Goal: Task Accomplishment & Management: Complete application form

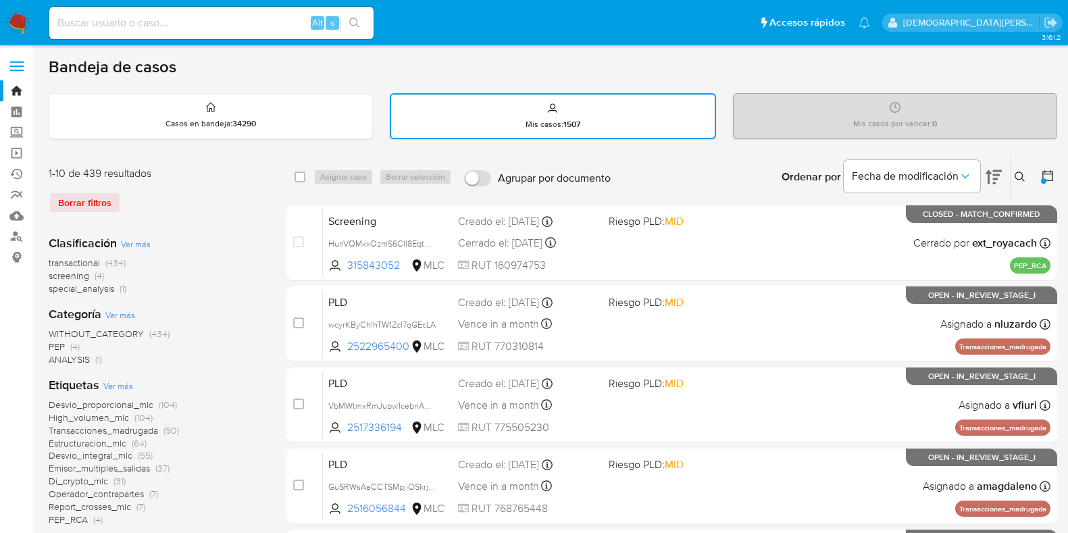
scroll to position [89, 0]
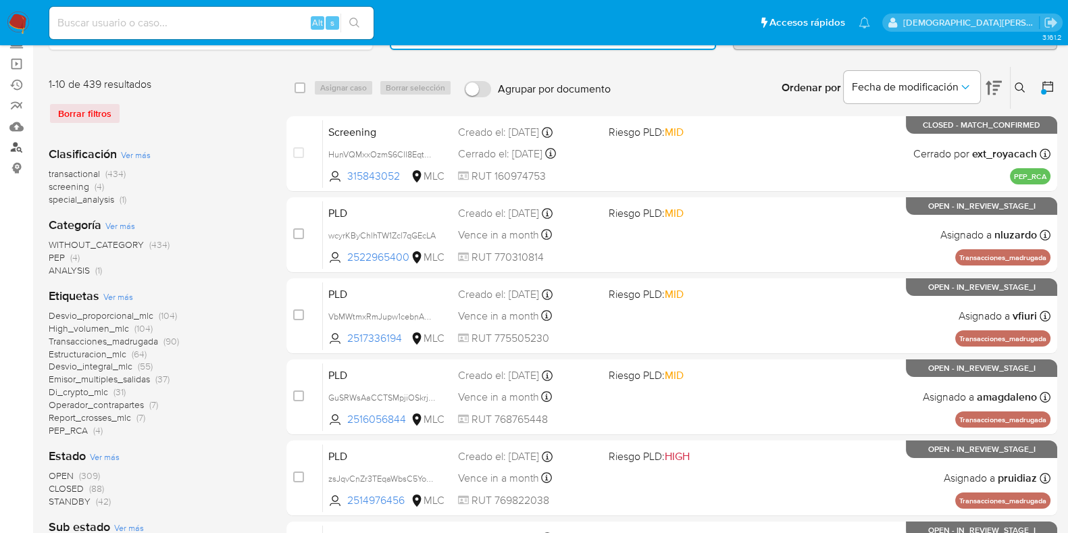
click at [22, 145] on link "Buscador de personas" at bounding box center [80, 147] width 161 height 21
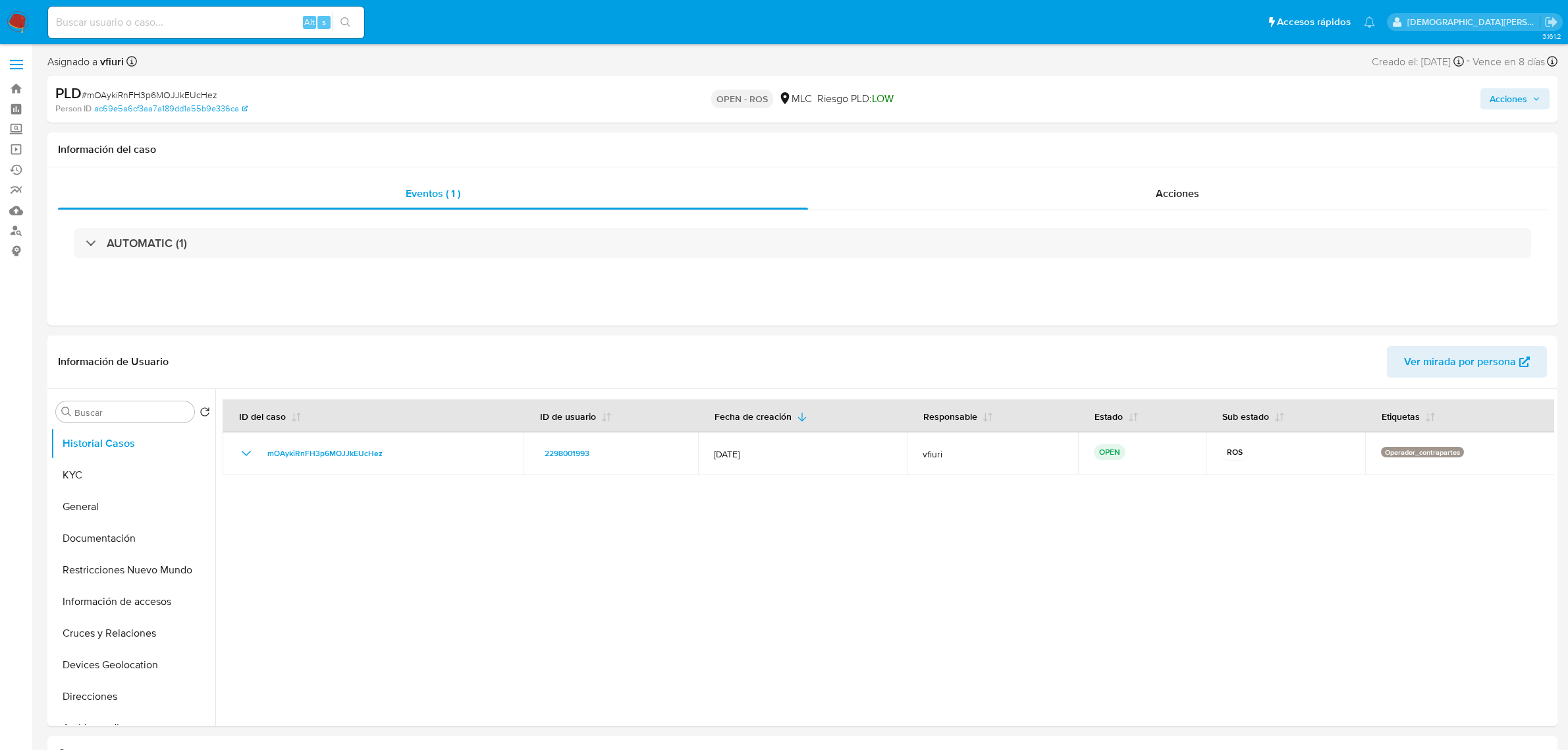
select select "10"
click at [123, 504] on button "General" at bounding box center [128, 506] width 154 height 31
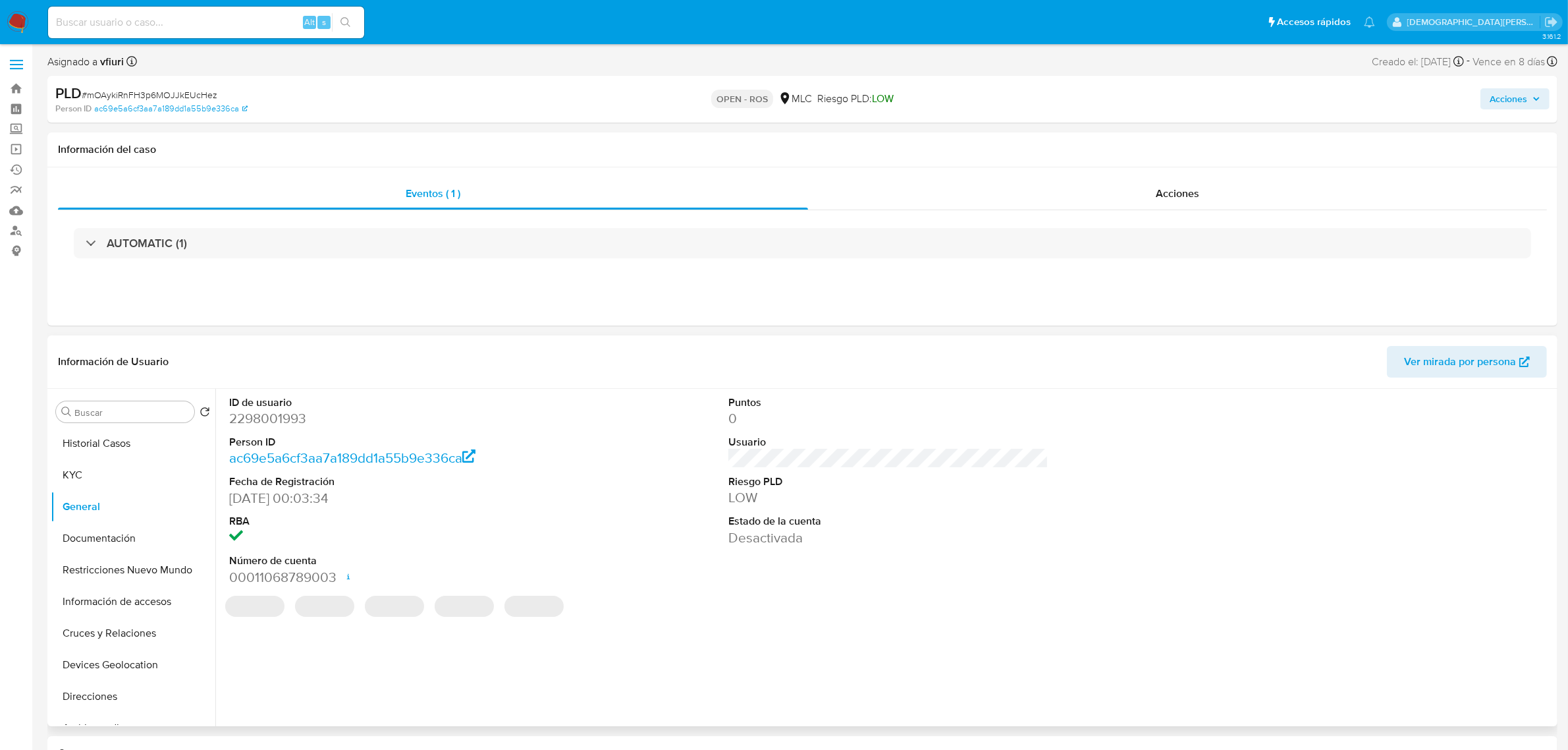
click at [265, 418] on dd "2298001993" at bounding box center [389, 417] width 320 height 19
copy dd "2298001993"
click at [265, 419] on dd "2298001993" at bounding box center [389, 417] width 320 height 19
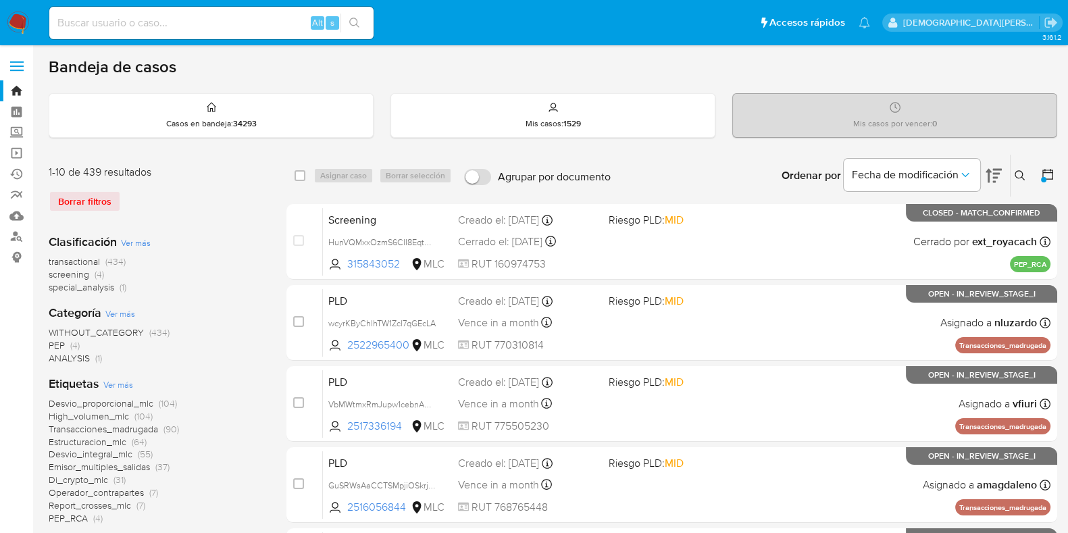
click at [1047, 168] on icon at bounding box center [1048, 175] width 14 height 14
click at [1049, 174] on icon at bounding box center [1048, 175] width 14 height 14
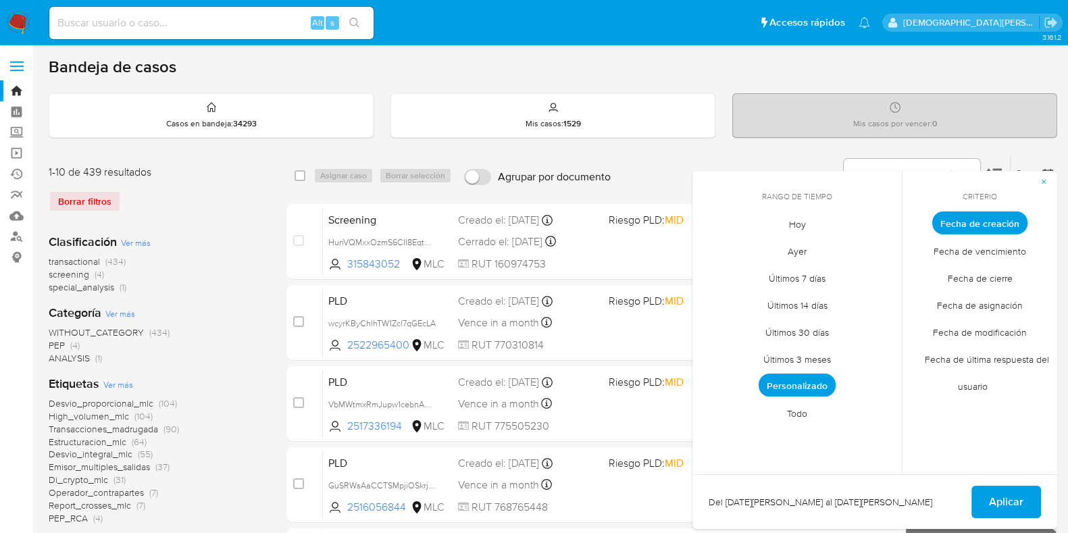
click at [814, 389] on span "Personalizado" at bounding box center [796, 385] width 77 height 23
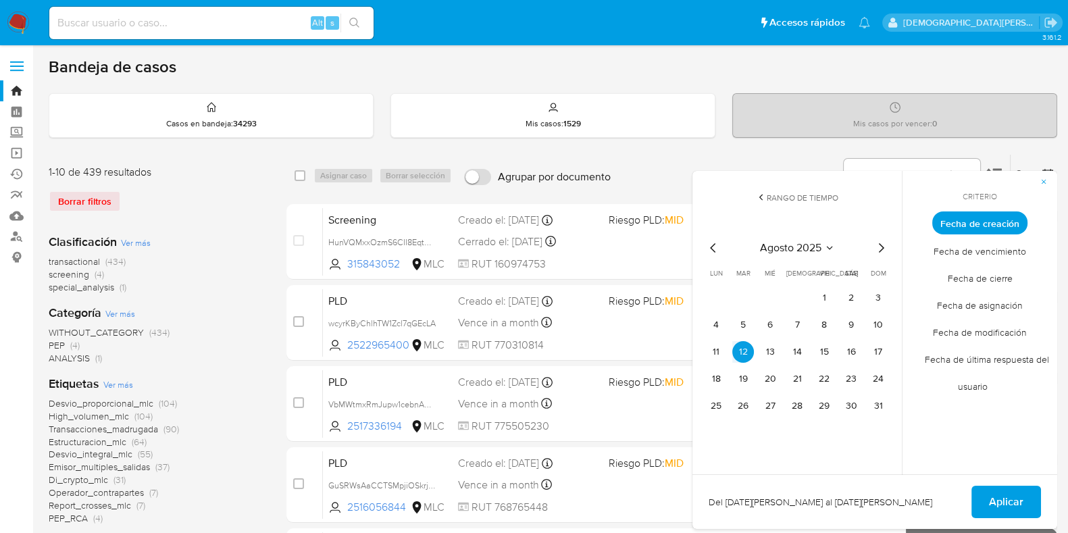
click at [713, 251] on icon "Mes anterior" at bounding box center [713, 248] width 16 height 16
click at [857, 324] on button "12" at bounding box center [851, 325] width 22 height 22
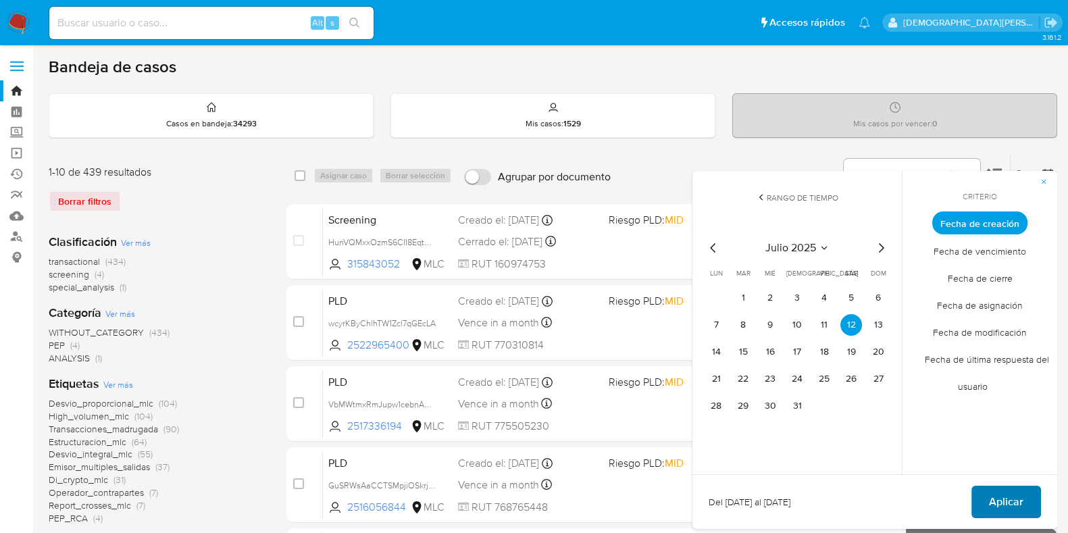
click at [995, 496] on span "Aplicar" at bounding box center [1006, 502] width 34 height 30
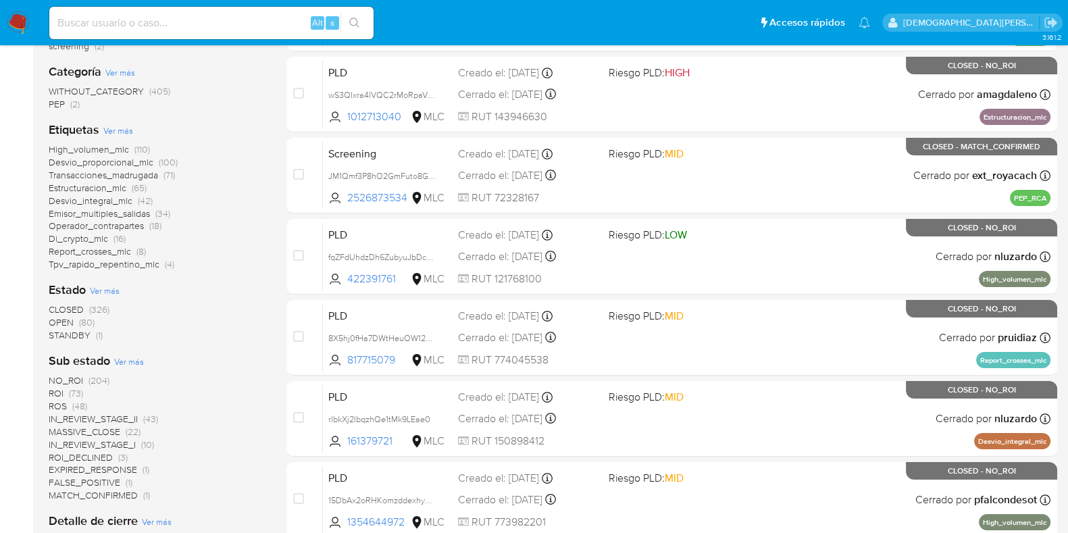
scroll to position [253, 0]
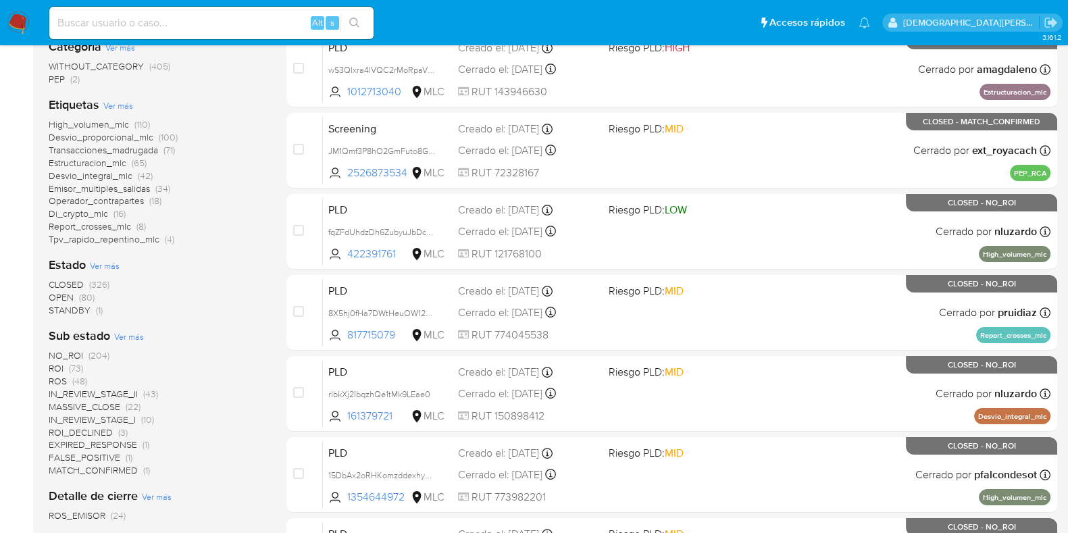
click at [132, 336] on span "Ver más" at bounding box center [129, 336] width 30 height 12
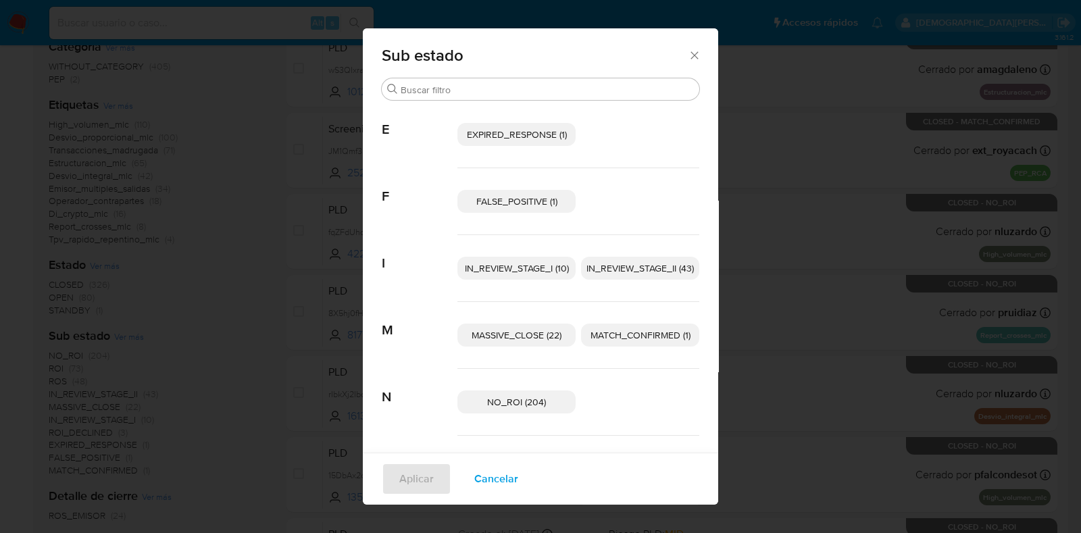
click at [486, 482] on span "Cancelar" at bounding box center [496, 479] width 44 height 30
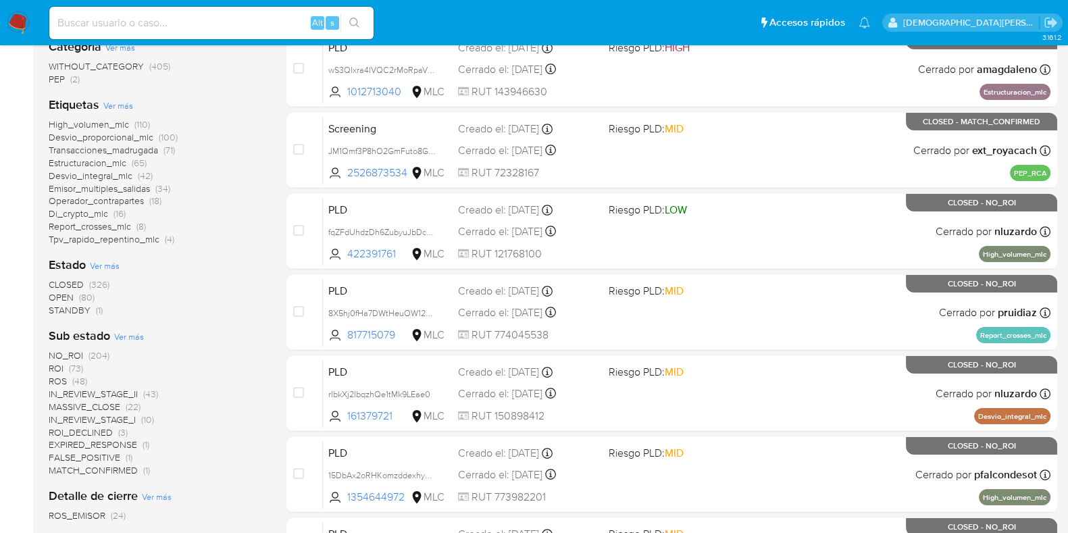
click at [108, 393] on span "IN_REVIEW_STAGE_II" at bounding box center [93, 394] width 89 height 14
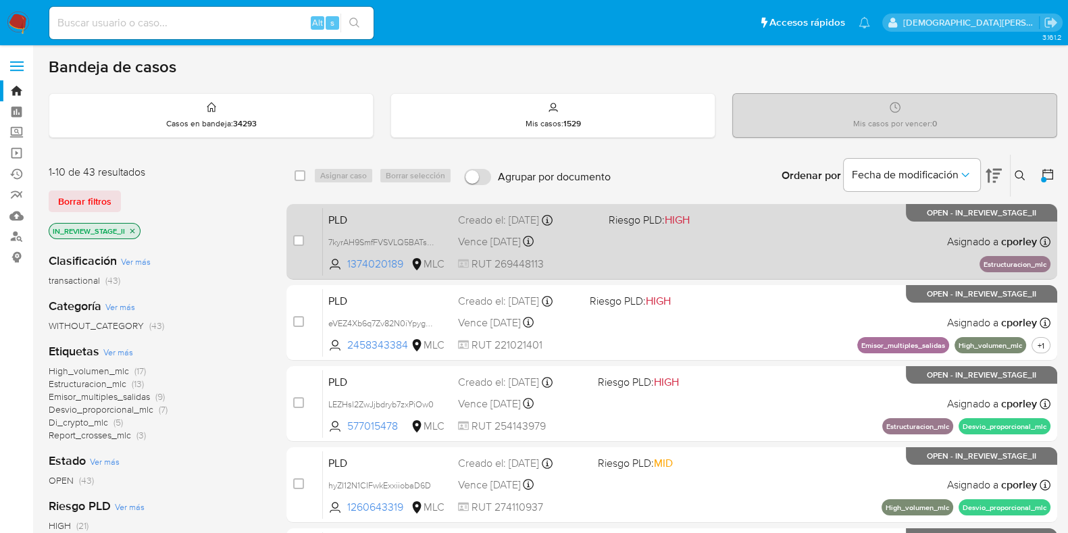
click at [607, 261] on div "PLD 7kyrAH9SmfFVSVLQ5BATs9J1 1374020189 MLC Riesgo PLD: HIGH Creado el: 12/07/2…" at bounding box center [686, 241] width 727 height 68
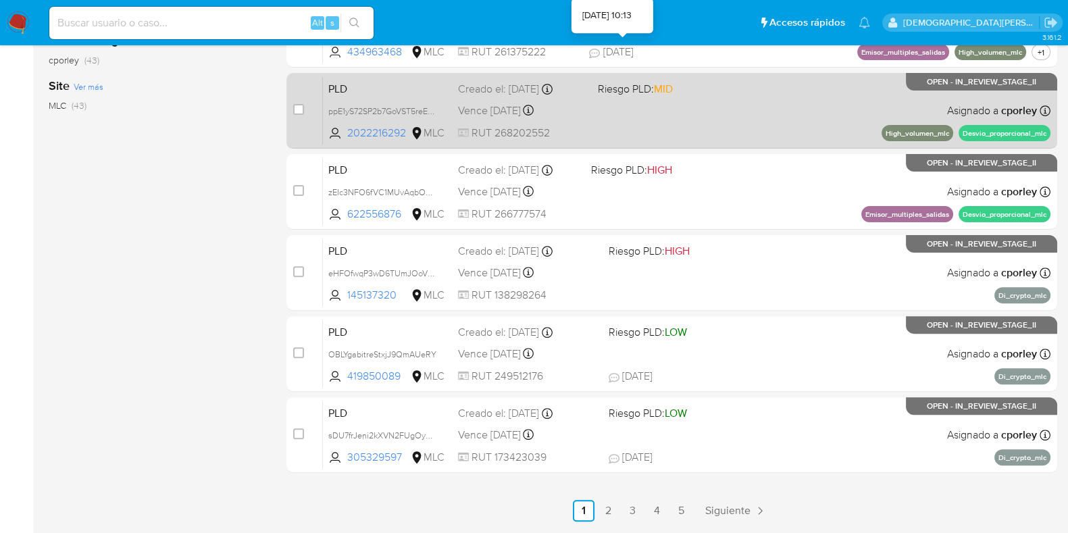
scroll to position [580, 0]
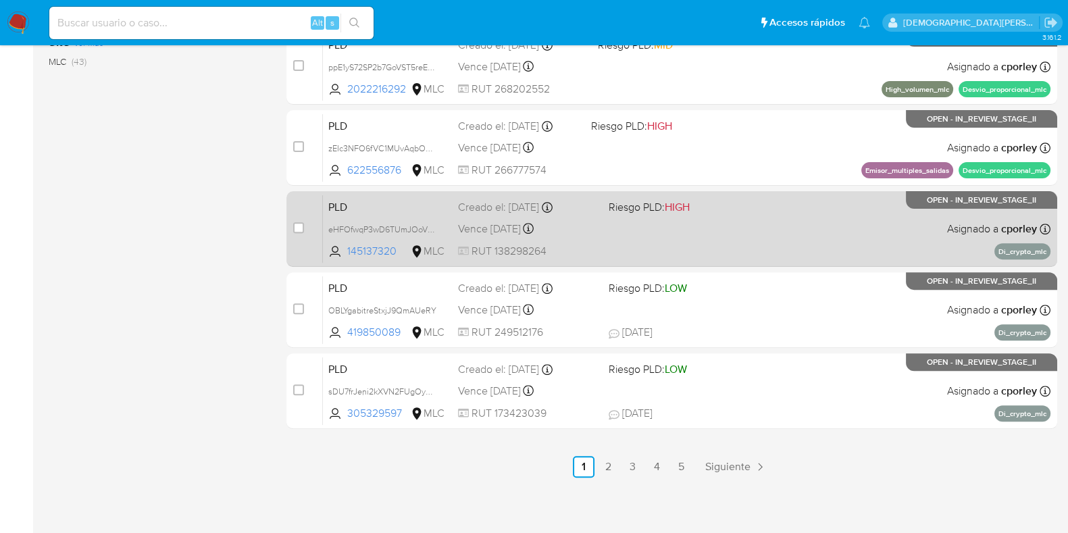
click at [817, 234] on div "PLD eHFOfwqP3wD6TUmJOoVyODir 145137320 MLC Riesgo PLD: HIGH Creado el: 12/07/20…" at bounding box center [686, 229] width 727 height 68
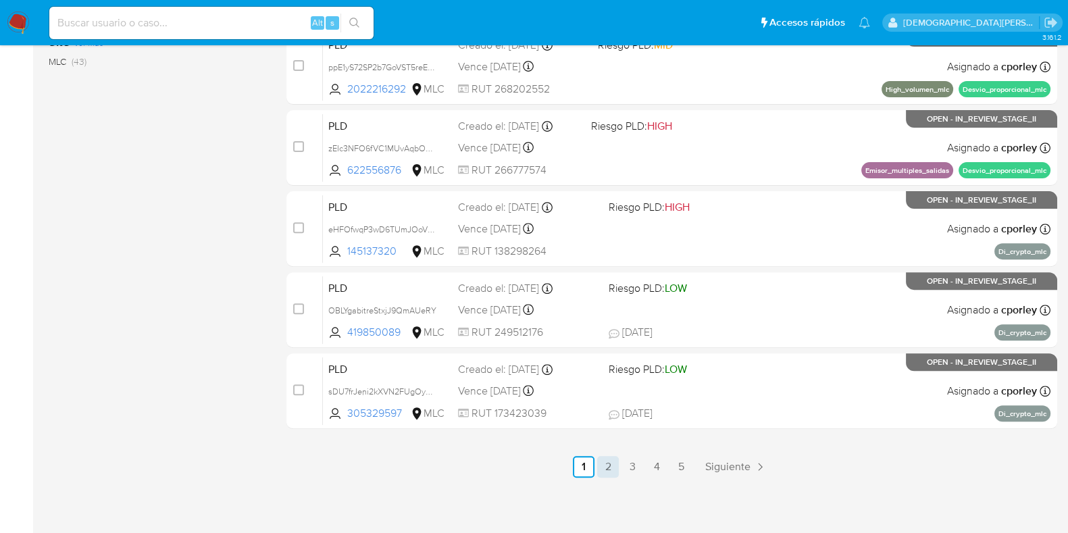
click at [605, 466] on link "2" at bounding box center [608, 467] width 22 height 22
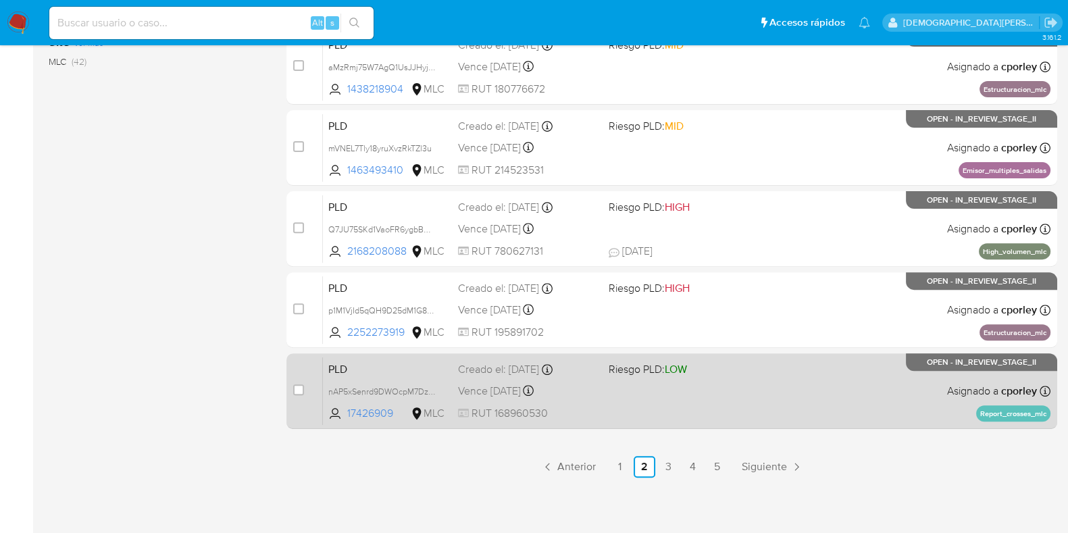
scroll to position [580, 0]
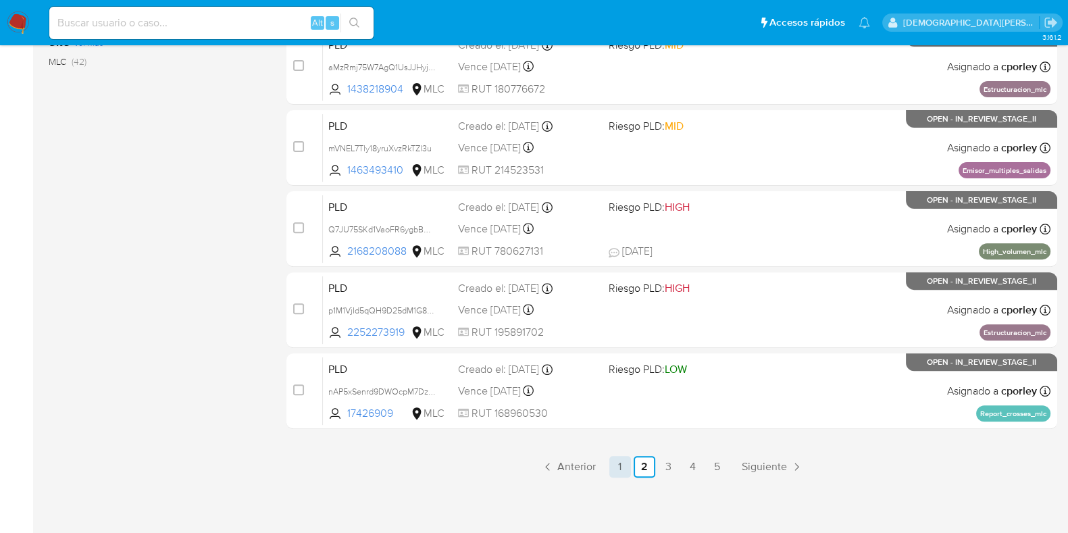
click at [617, 465] on link "1" at bounding box center [620, 467] width 22 height 22
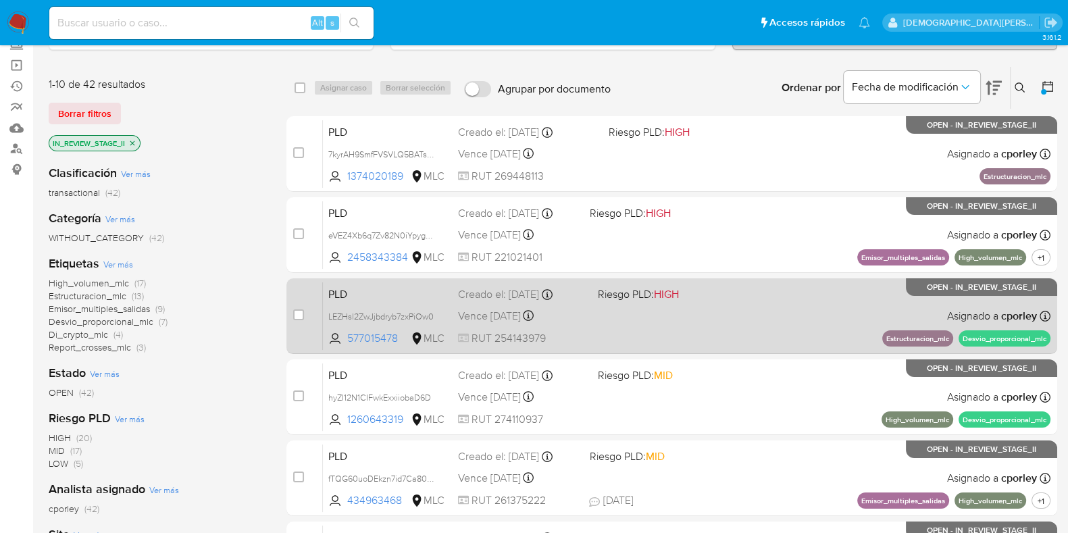
scroll to position [168, 0]
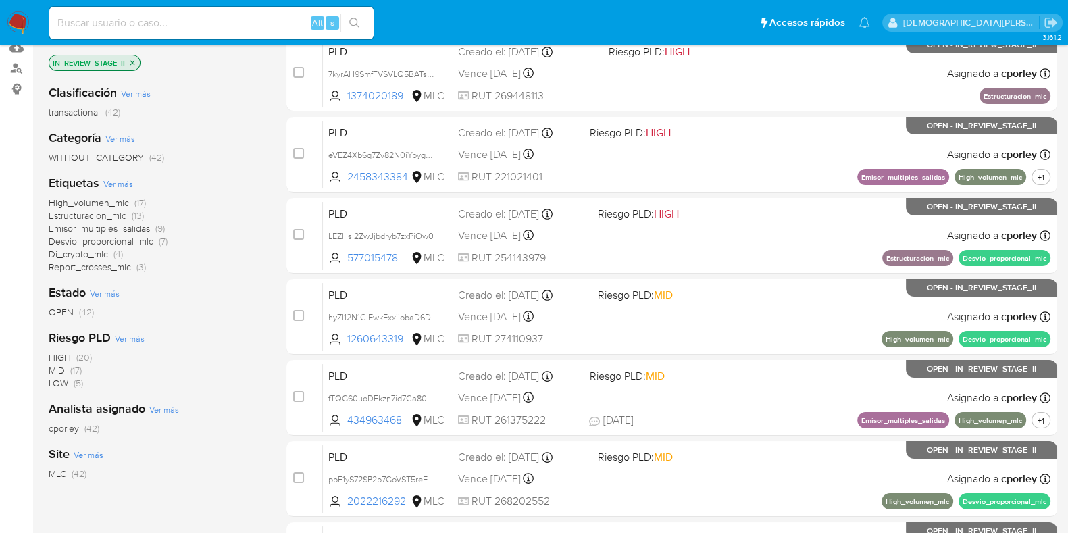
click at [98, 253] on span "Di_crypto_mlc" at bounding box center [78, 254] width 59 height 14
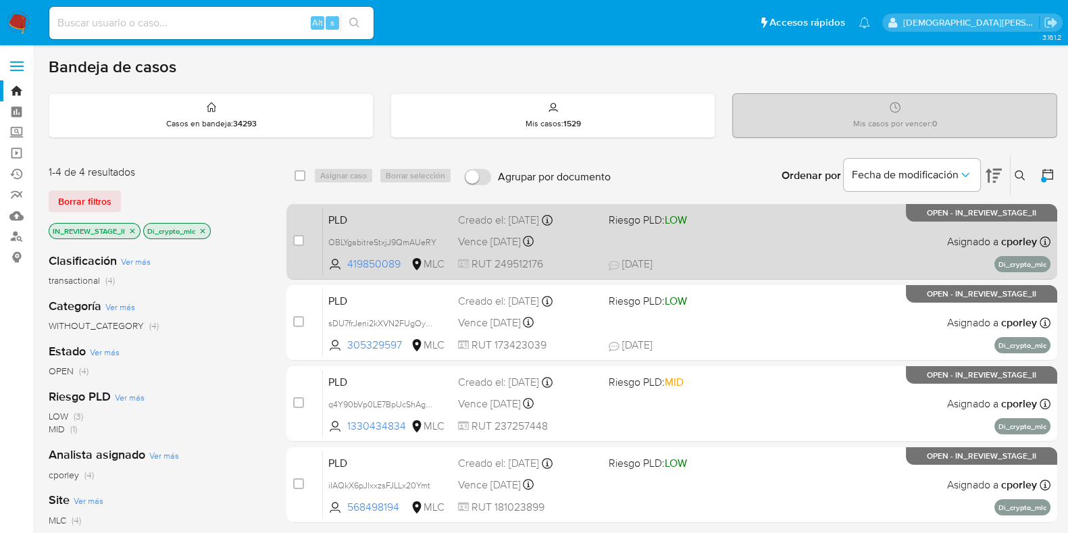
click at [747, 268] on span "12/09/2025 12/09/2025 14:06" at bounding box center [754, 264] width 290 height 15
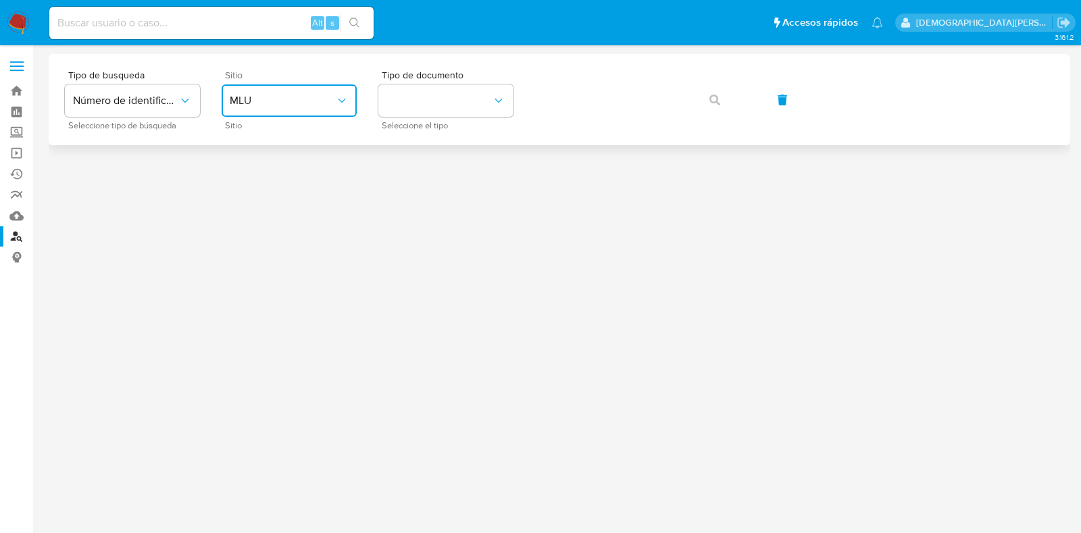
click at [282, 101] on span "MLU" at bounding box center [282, 101] width 105 height 14
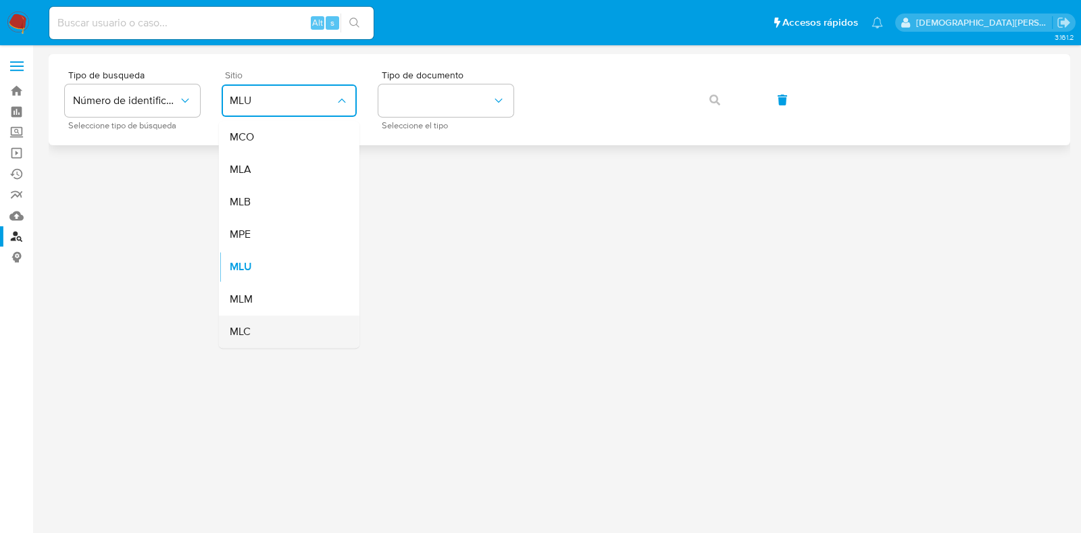
click at [250, 328] on span "MLC" at bounding box center [240, 332] width 21 height 14
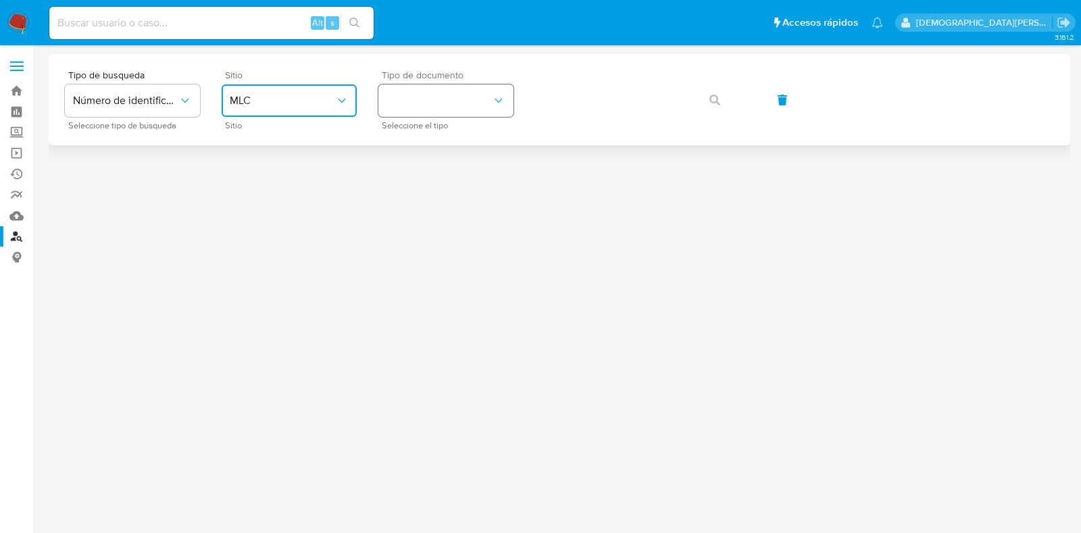
click at [456, 93] on button "identificationType" at bounding box center [445, 100] width 135 height 32
click at [469, 145] on div "RUT RUT" at bounding box center [441, 144] width 111 height 46
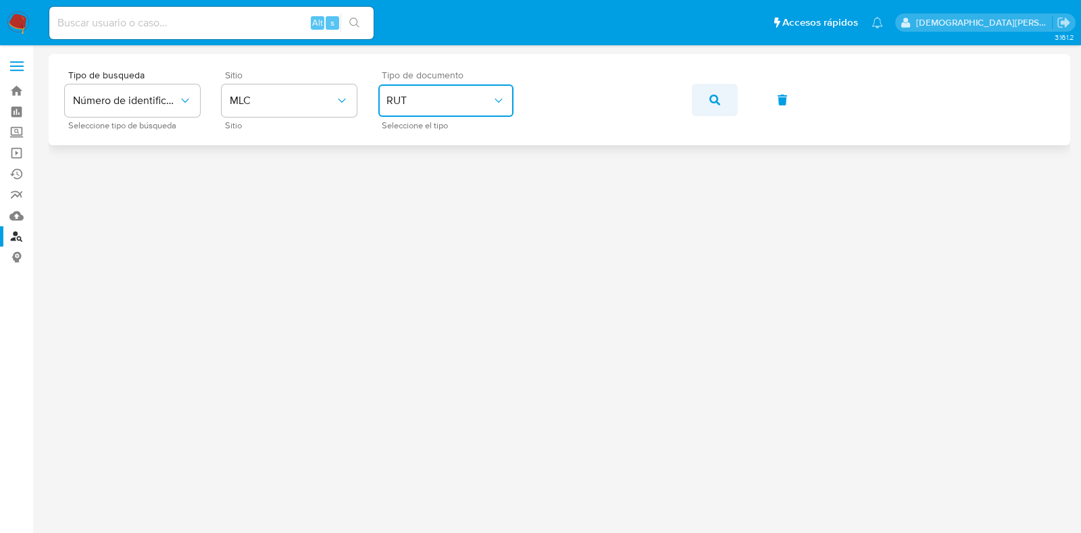
click at [713, 100] on icon "button" at bounding box center [714, 100] width 11 height 11
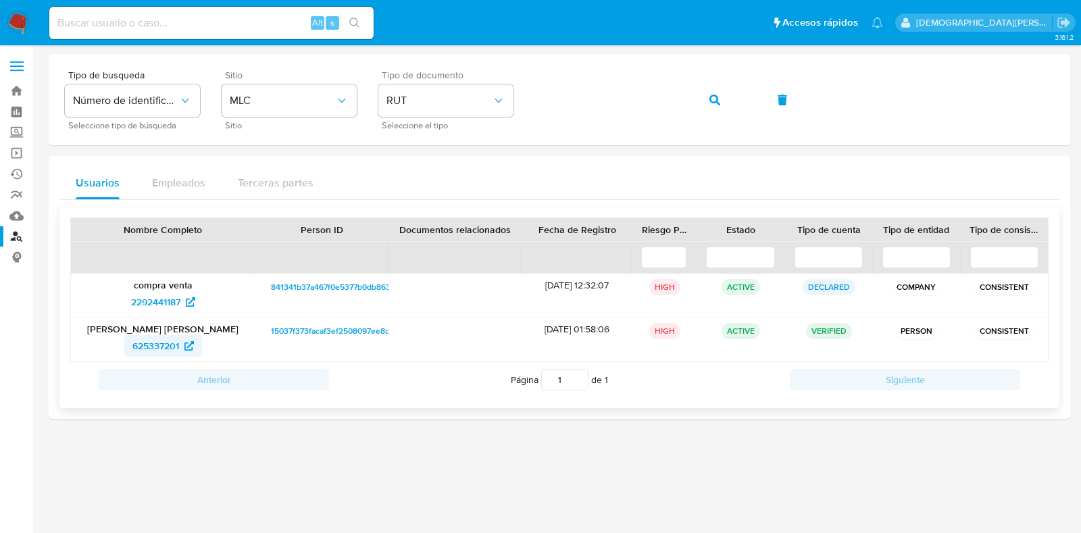
click at [156, 342] on span "625337201" at bounding box center [155, 346] width 47 height 22
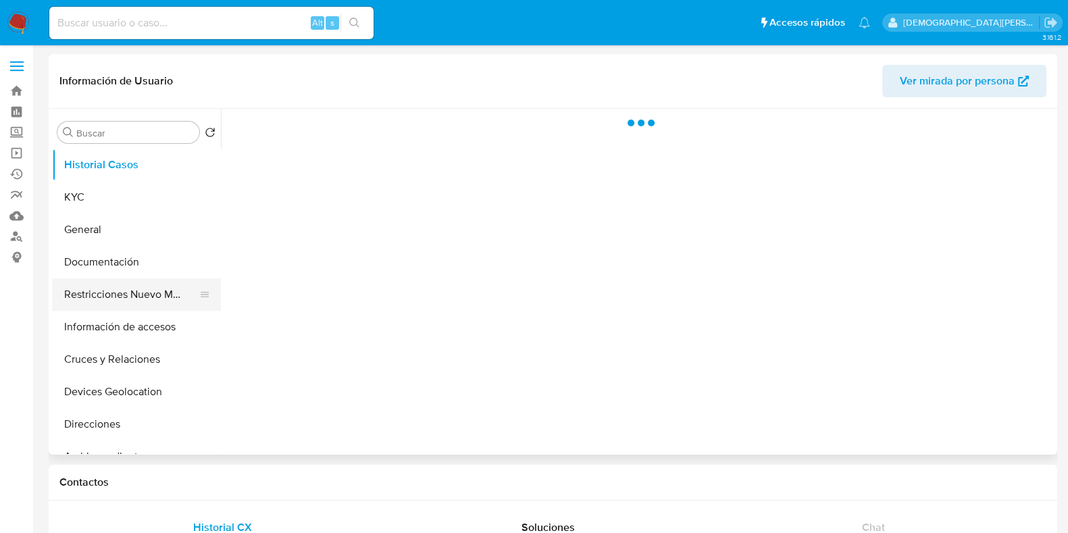
select select "10"
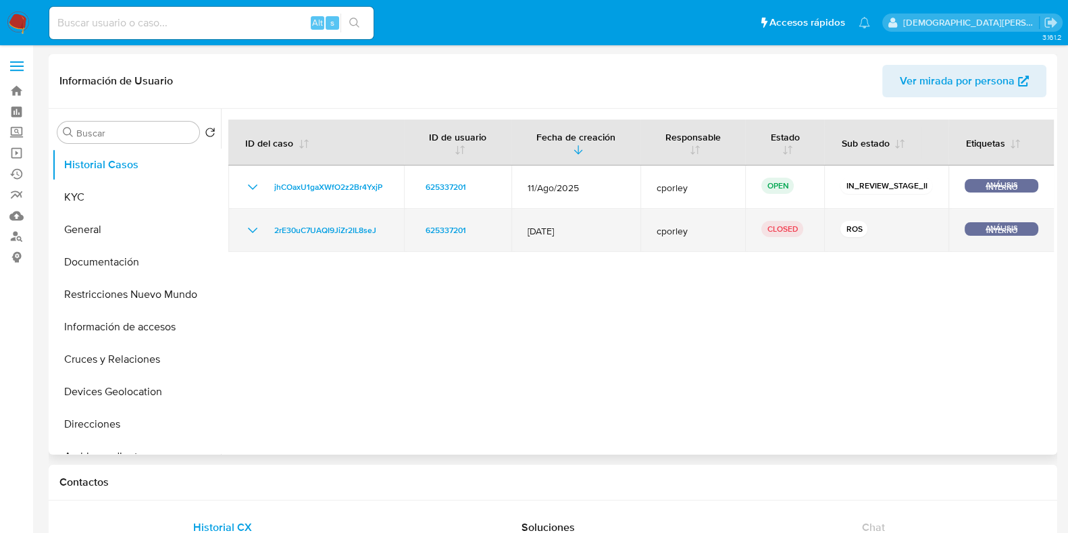
click at [253, 222] on icon "Mostrar/Ocultar" at bounding box center [253, 230] width 16 height 16
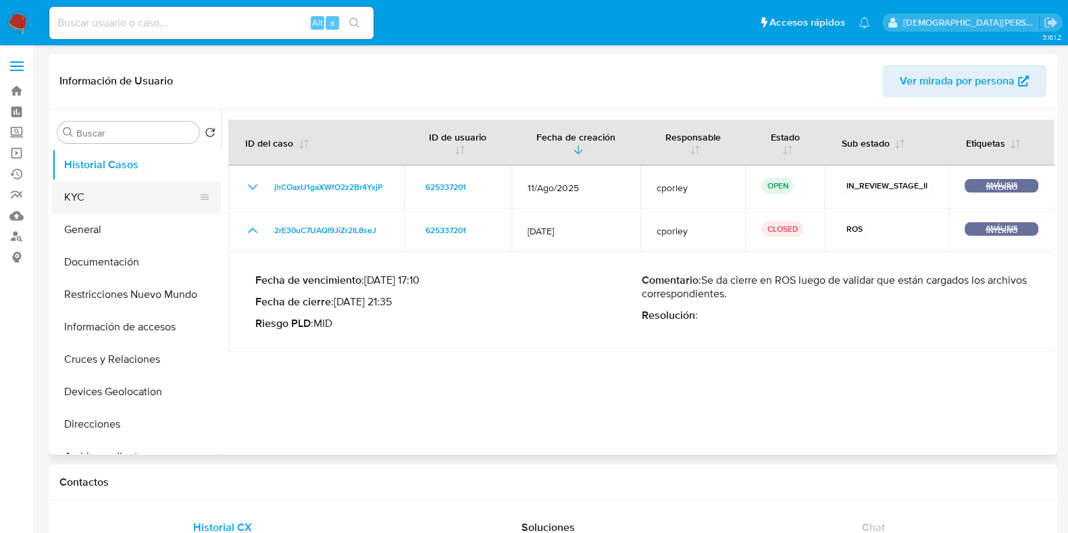
click at [95, 194] on button "KYC" at bounding box center [131, 197] width 158 height 32
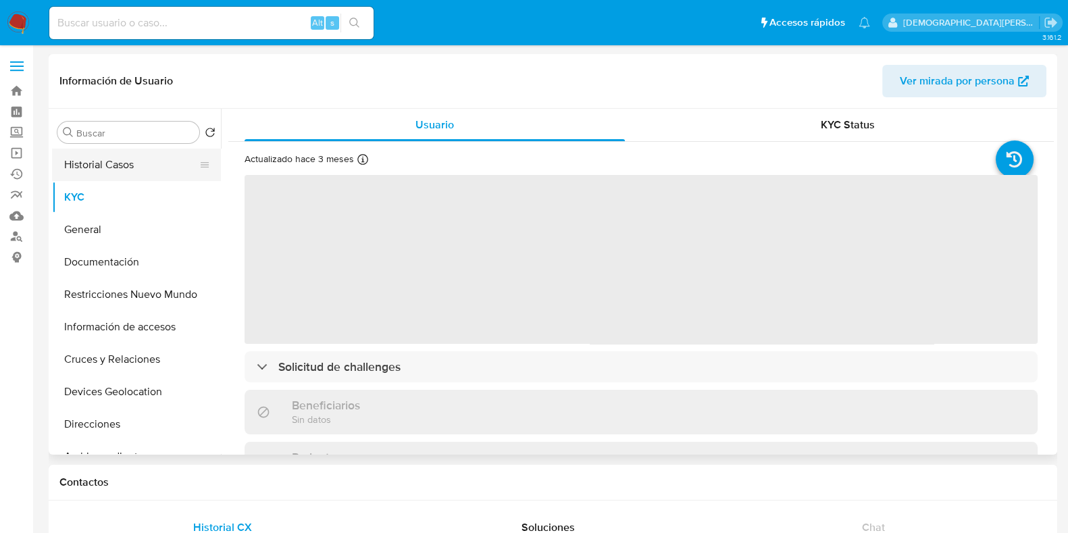
click at [149, 159] on button "Historial Casos" at bounding box center [131, 165] width 158 height 32
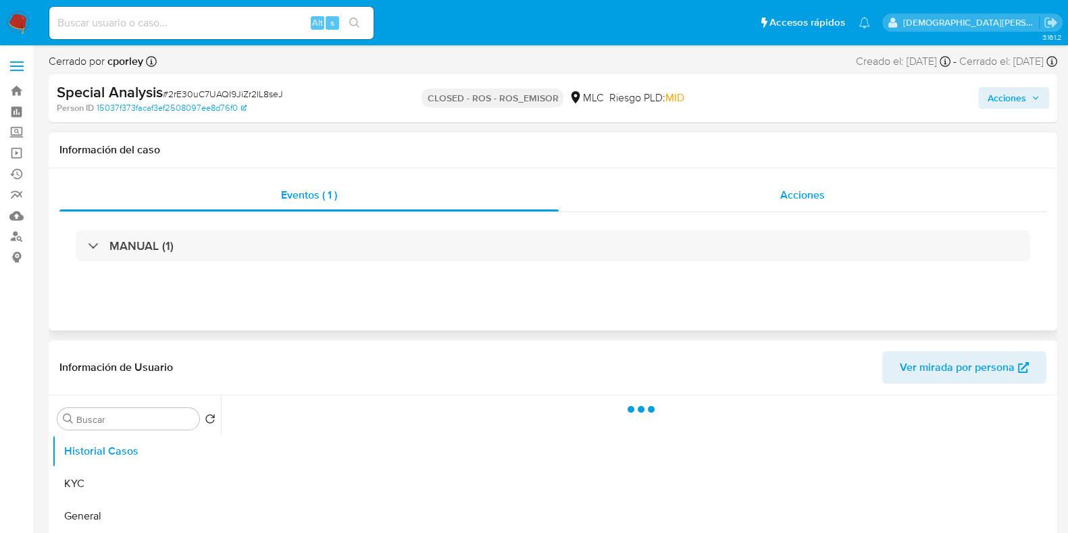
click at [765, 202] on div "Acciones" at bounding box center [803, 195] width 488 height 32
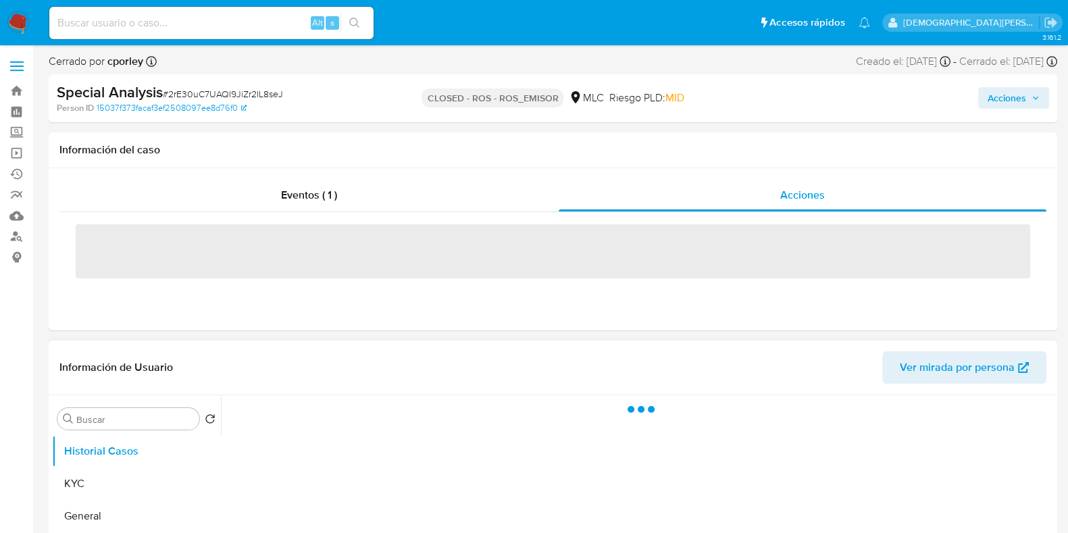
select select "10"
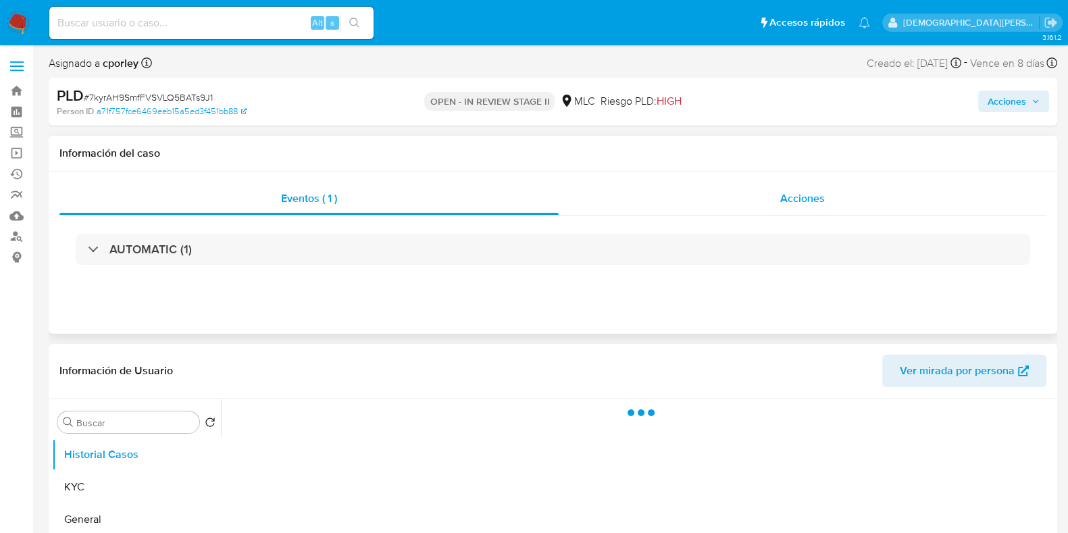
select select "10"
click at [816, 188] on div "Acciones" at bounding box center [803, 198] width 488 height 32
select select "10"
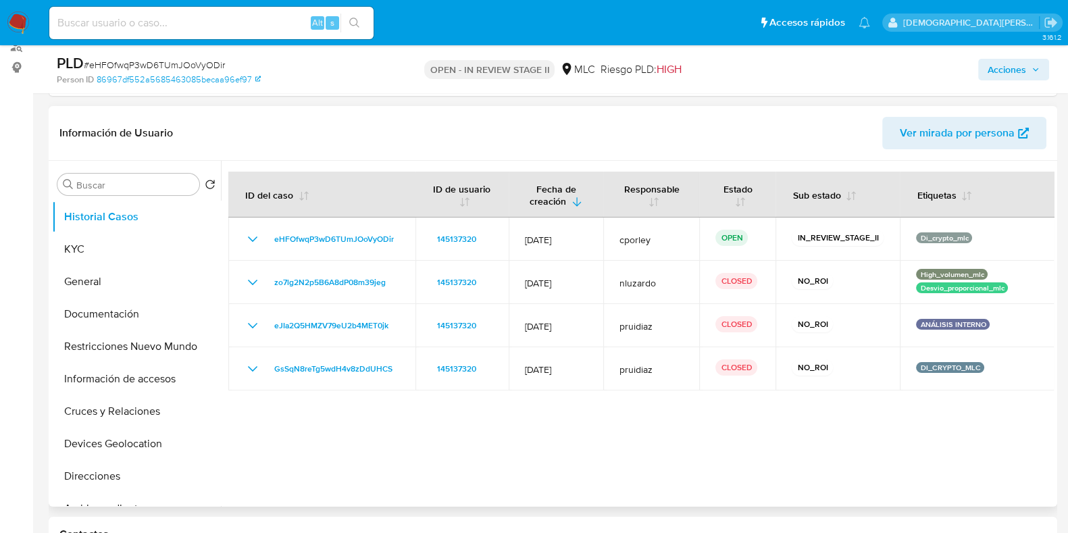
scroll to position [168, 0]
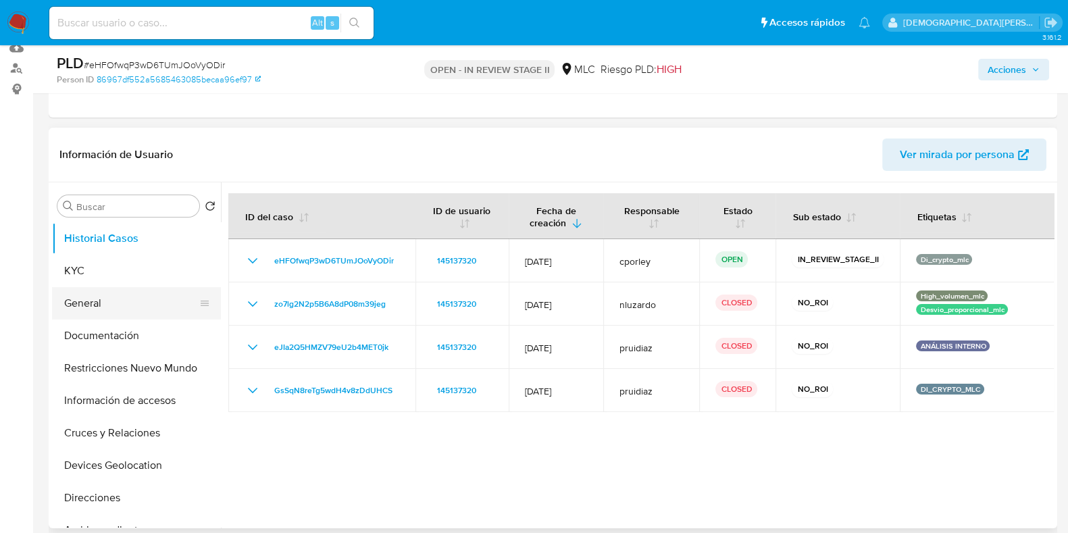
click at [122, 304] on button "General" at bounding box center [131, 303] width 158 height 32
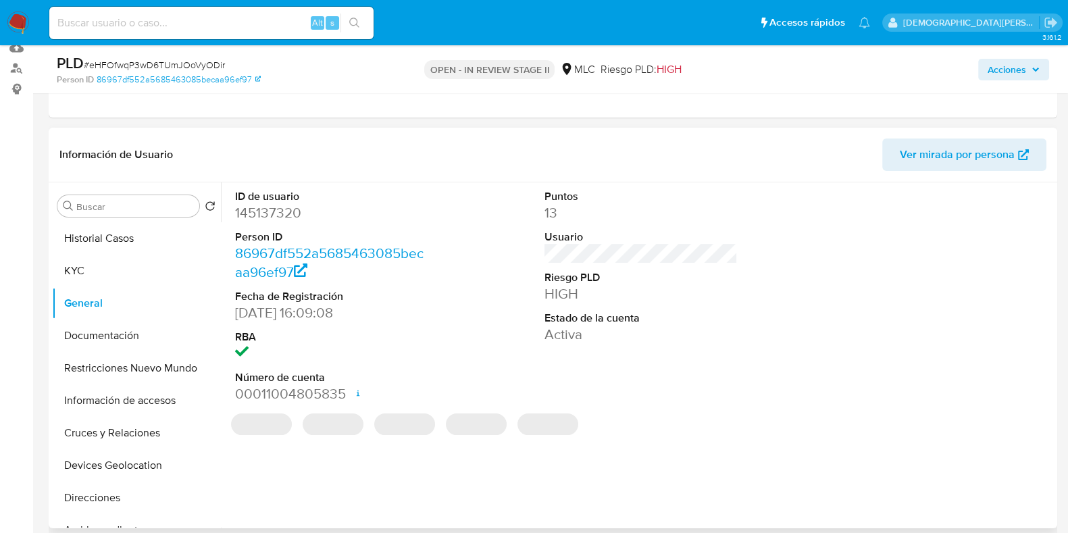
click at [269, 215] on dd "145137320" at bounding box center [331, 212] width 193 height 19
copy dd "145137320"
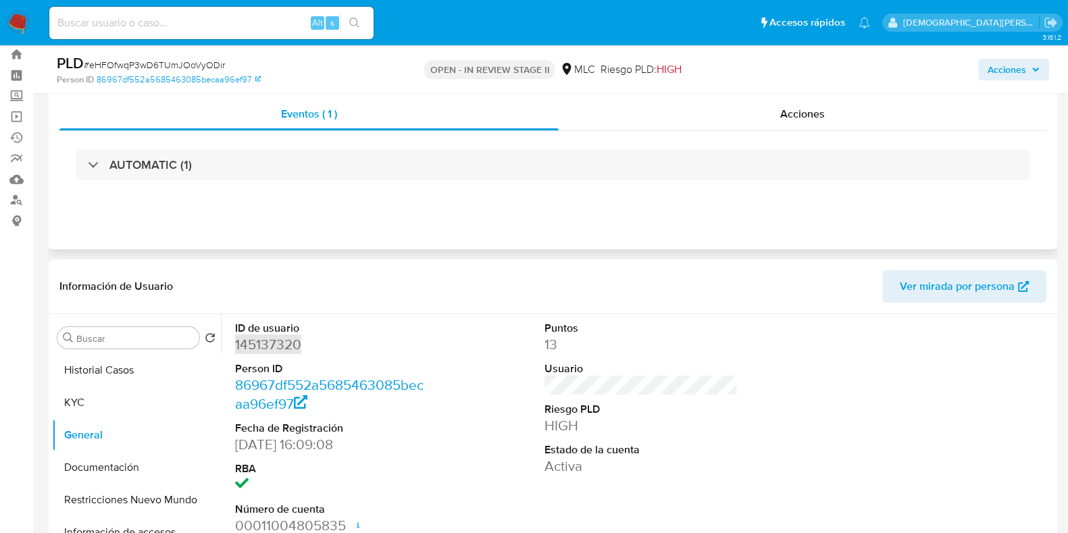
scroll to position [0, 0]
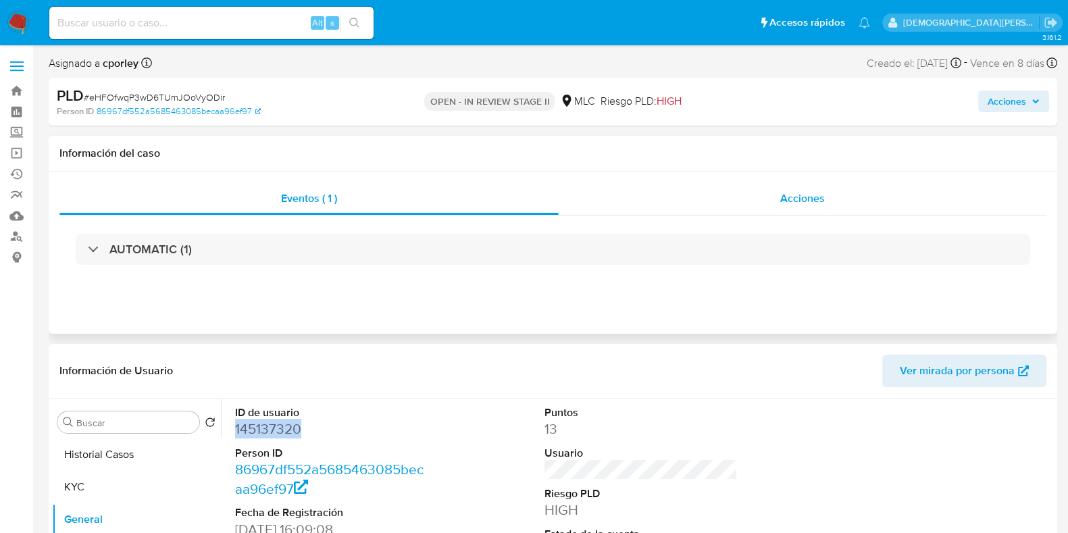
click at [811, 192] on span "Acciones" at bounding box center [802, 198] width 45 height 16
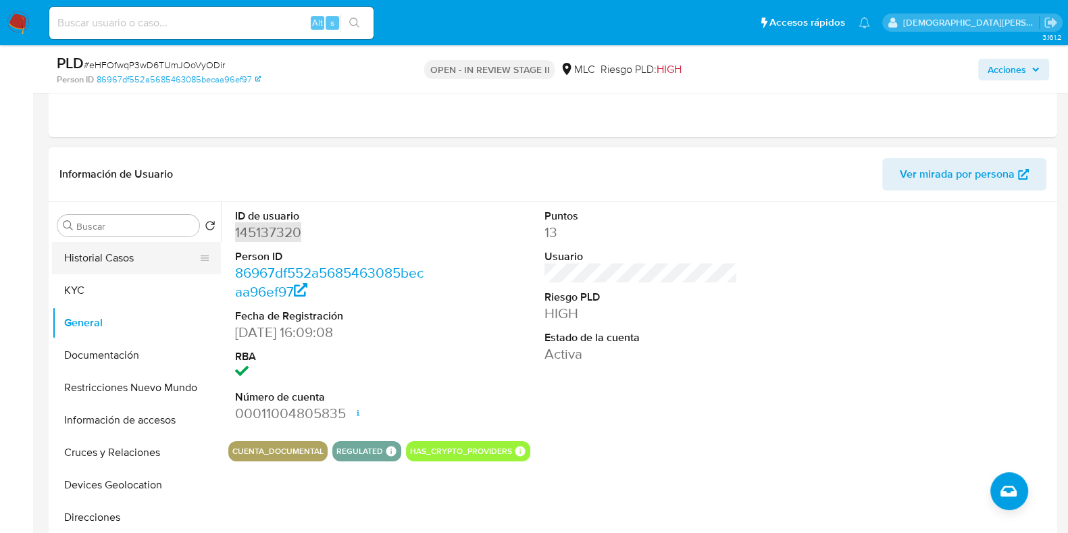
scroll to position [253, 0]
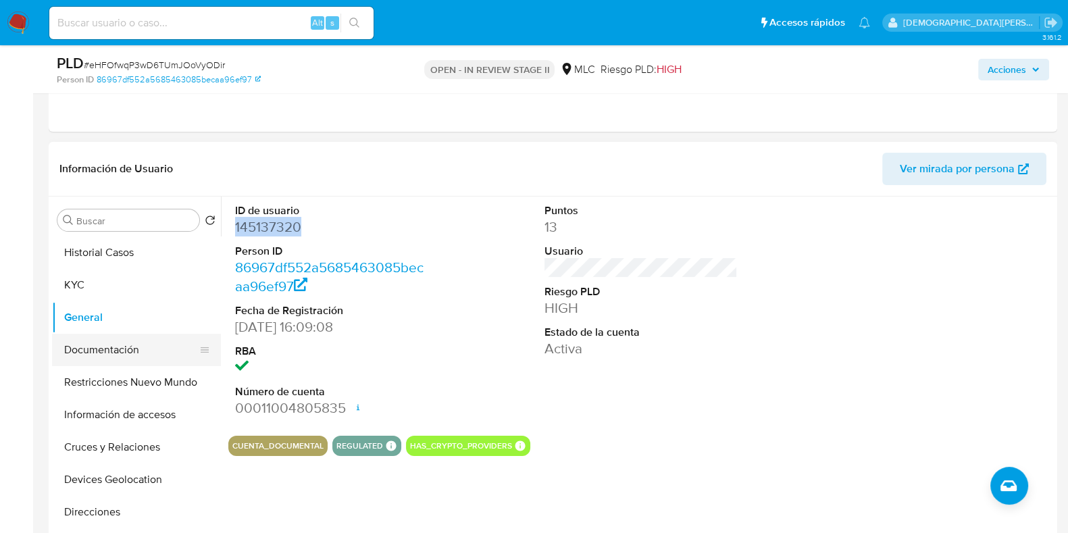
click at [149, 348] on button "Documentación" at bounding box center [131, 350] width 158 height 32
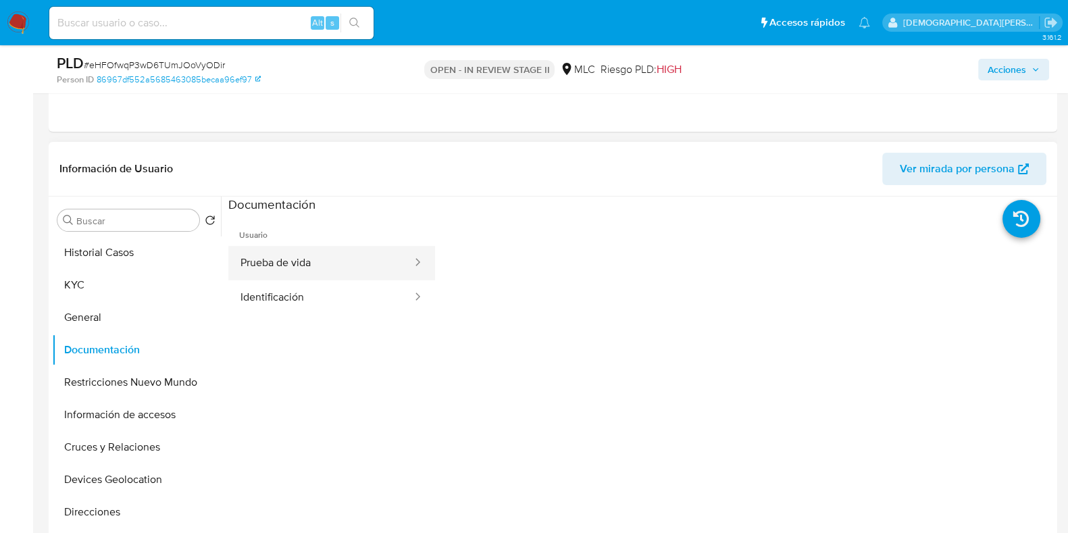
click at [308, 263] on button "Prueba de vida" at bounding box center [320, 263] width 185 height 34
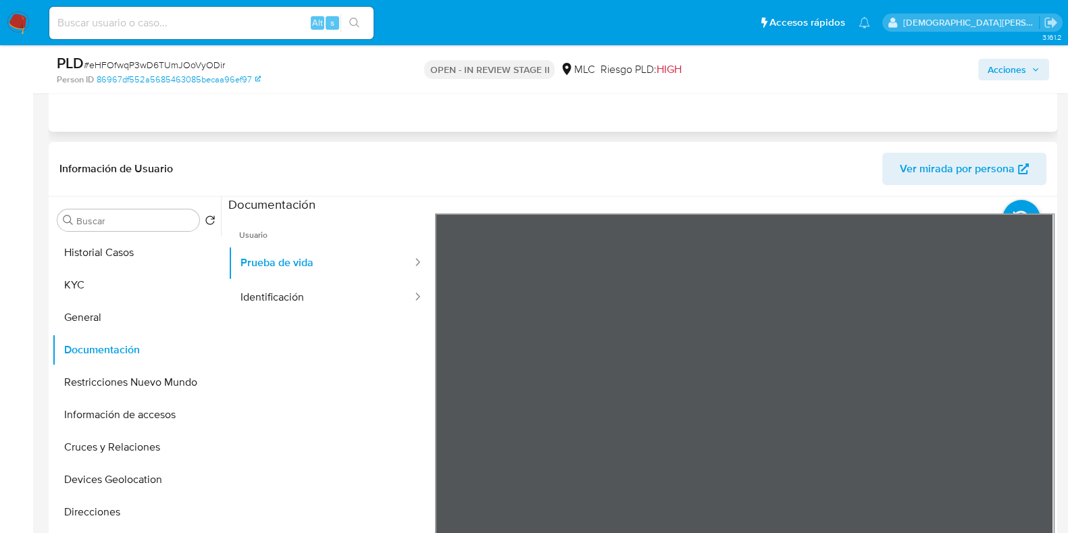
scroll to position [337, 0]
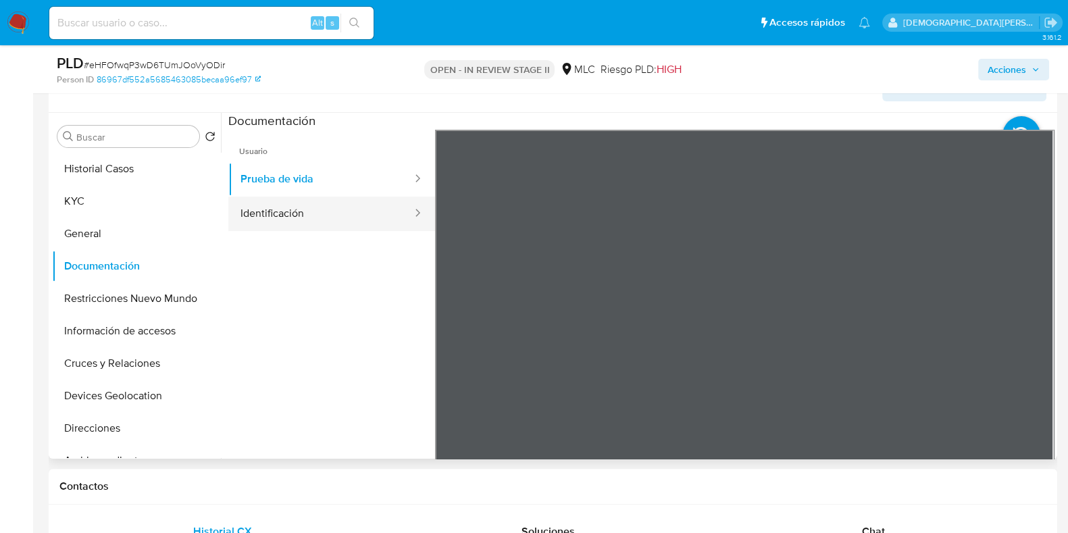
click at [331, 215] on button "Identificación" at bounding box center [320, 214] width 185 height 34
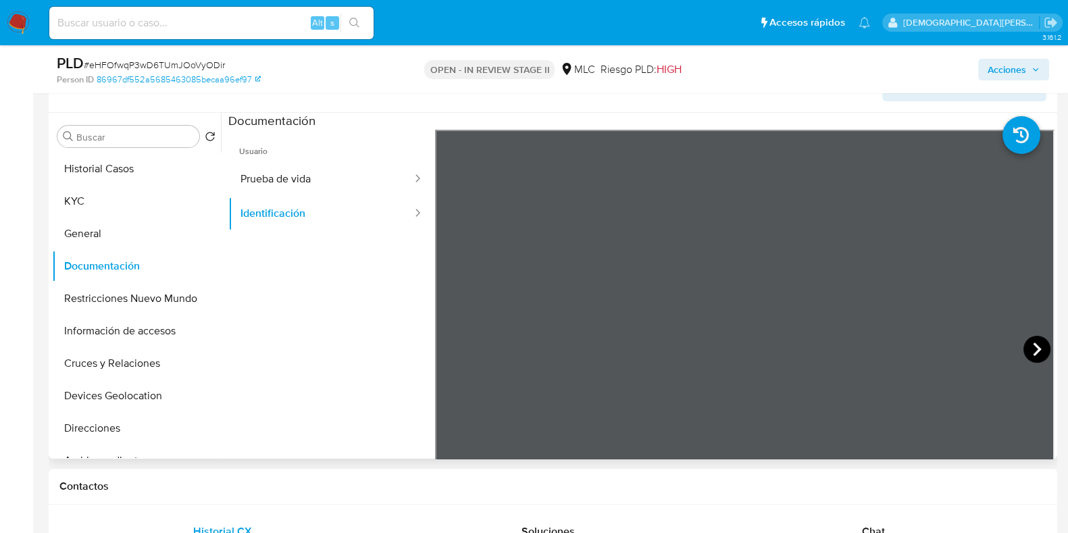
click at [1027, 350] on icon at bounding box center [1036, 349] width 27 height 27
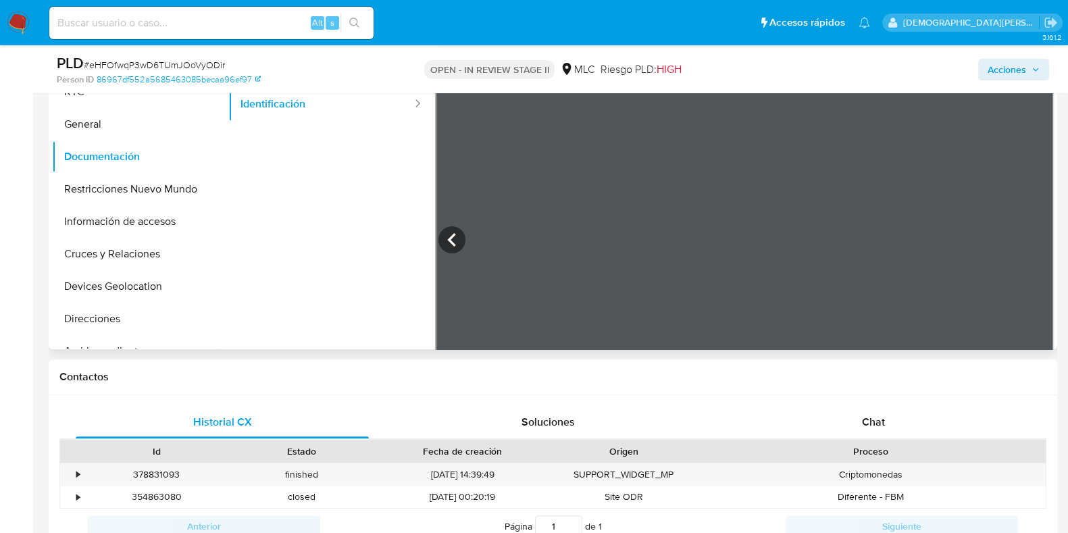
scroll to position [422, 0]
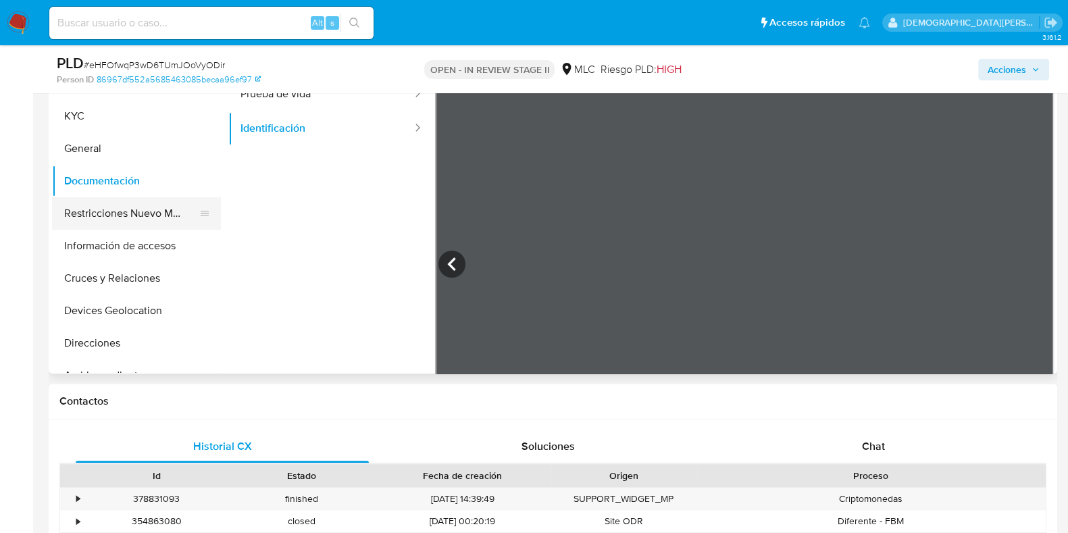
click at [98, 217] on button "Restricciones Nuevo Mundo" at bounding box center [131, 213] width 158 height 32
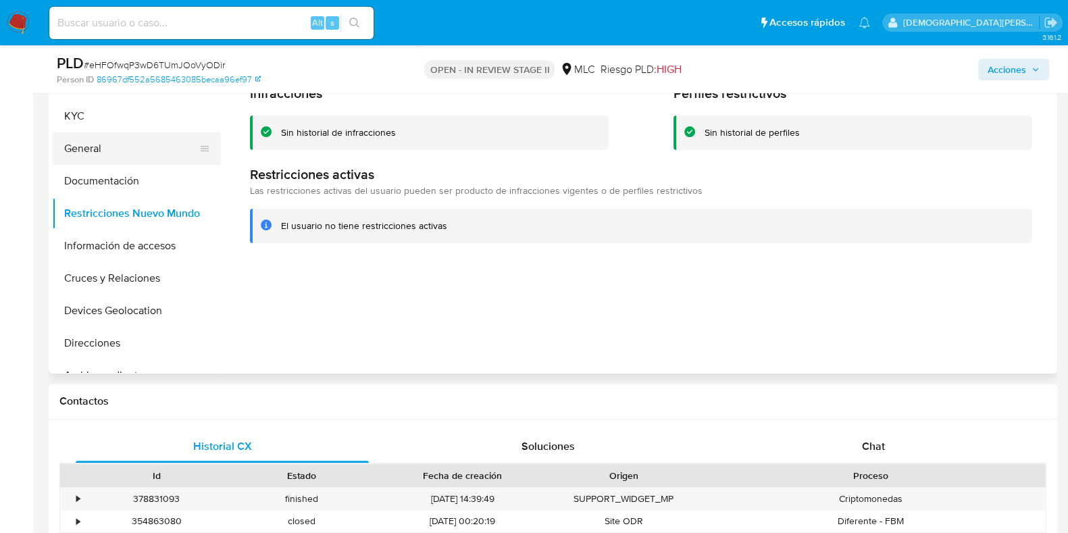
click at [129, 151] on button "General" at bounding box center [131, 148] width 158 height 32
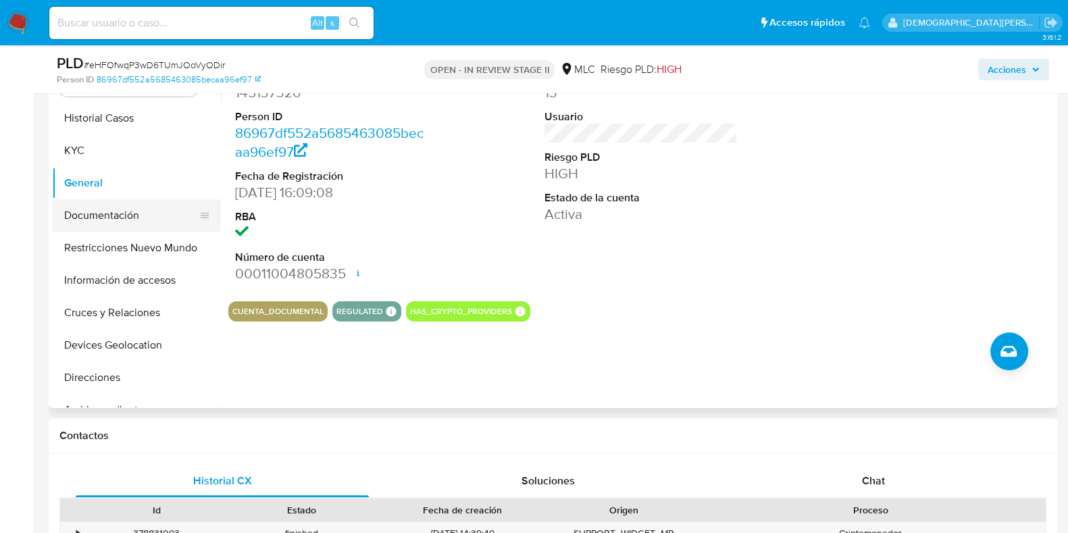
scroll to position [337, 0]
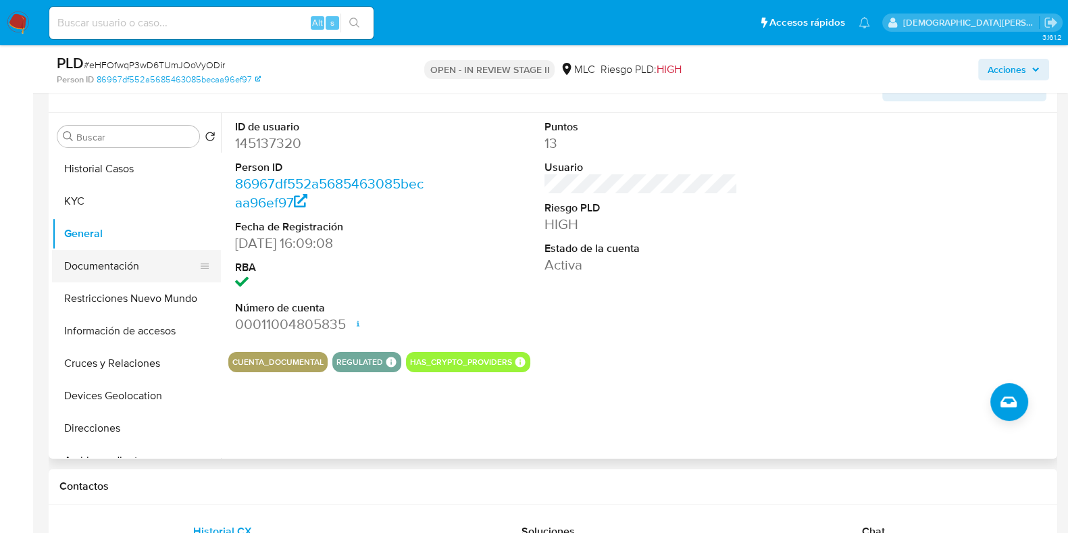
click at [84, 271] on button "Documentación" at bounding box center [131, 266] width 158 height 32
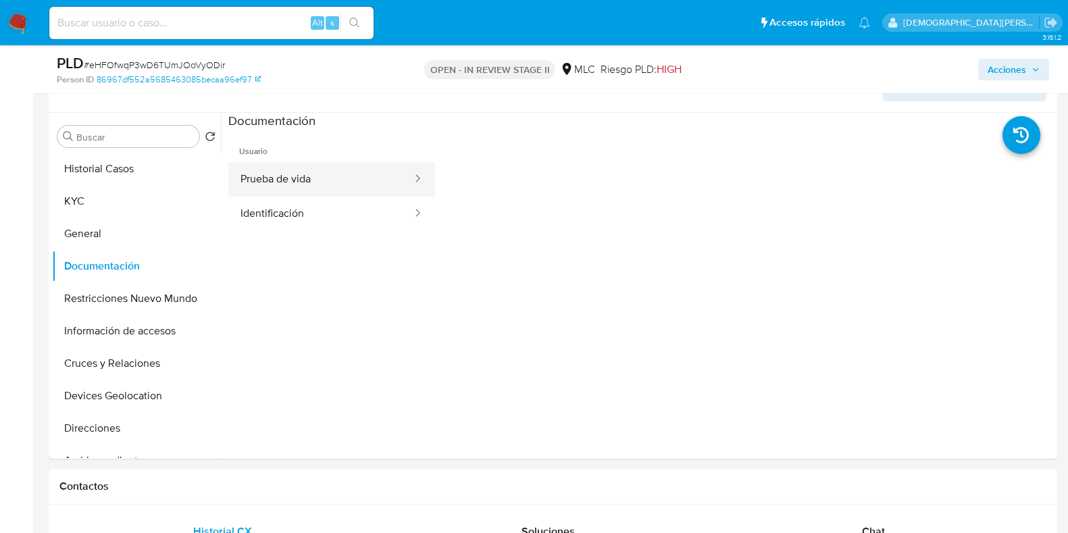
click at [382, 187] on button "Prueba de vida" at bounding box center [320, 179] width 185 height 34
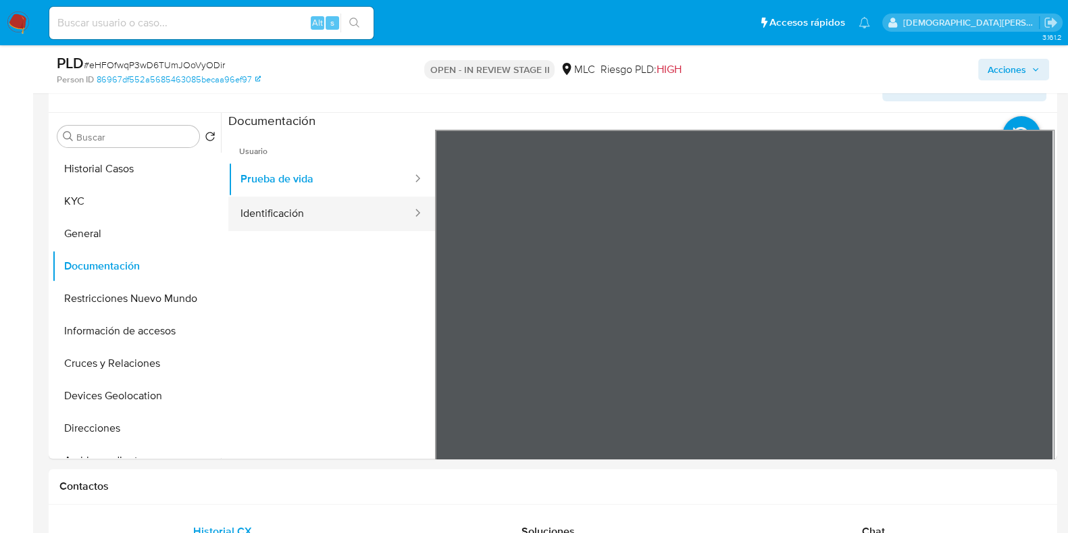
click at [378, 217] on button "Identificación" at bounding box center [320, 214] width 185 height 34
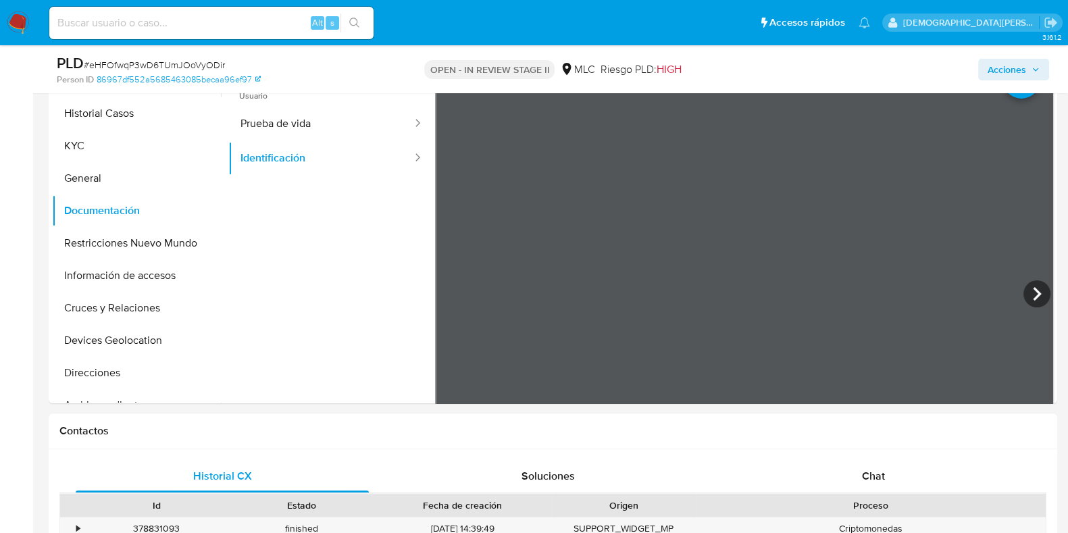
scroll to position [590, 0]
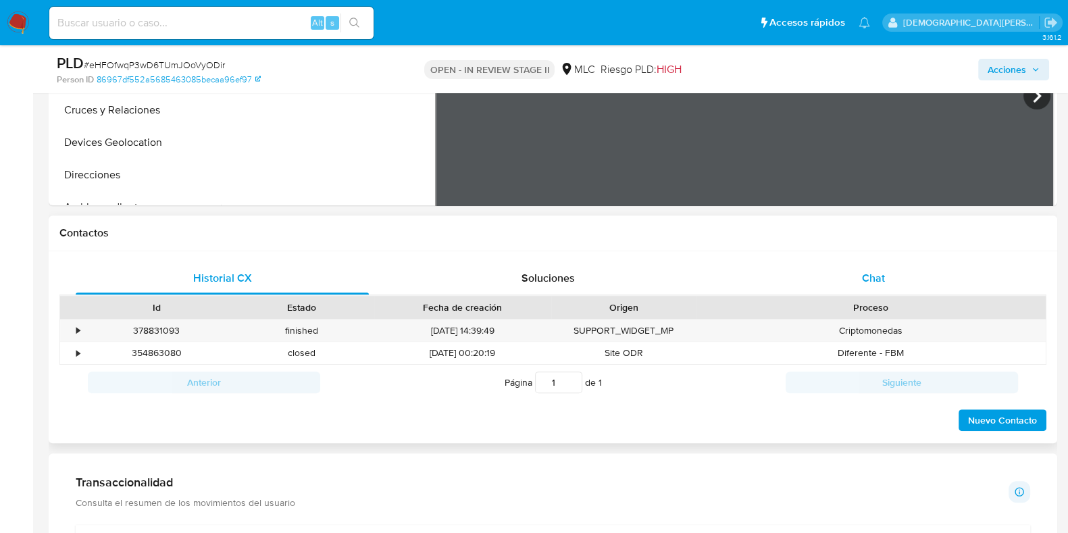
click at [856, 278] on div "Chat" at bounding box center [873, 278] width 293 height 32
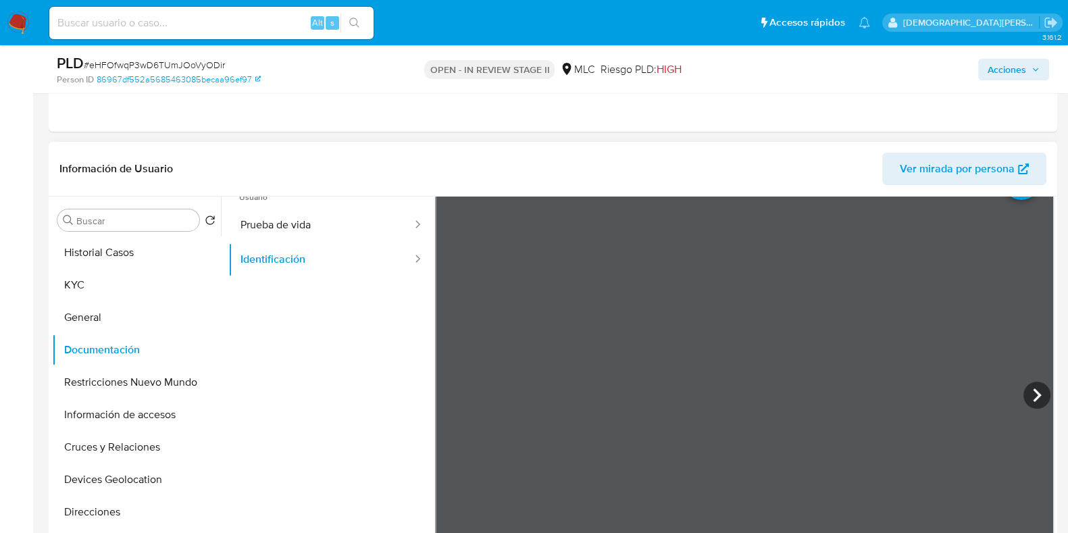
scroll to position [0, 0]
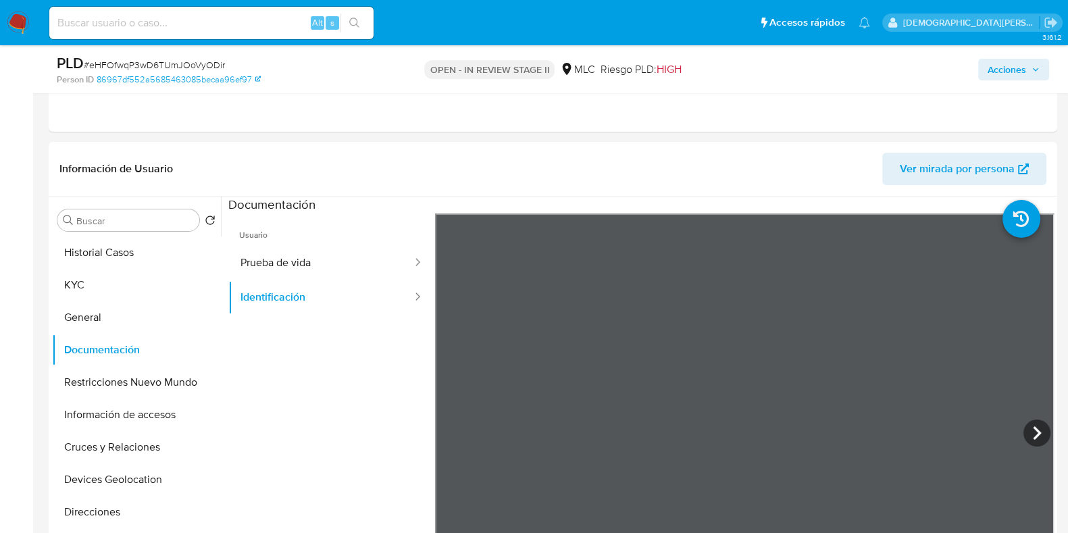
click at [1004, 63] on span "Acciones" at bounding box center [1006, 70] width 38 height 22
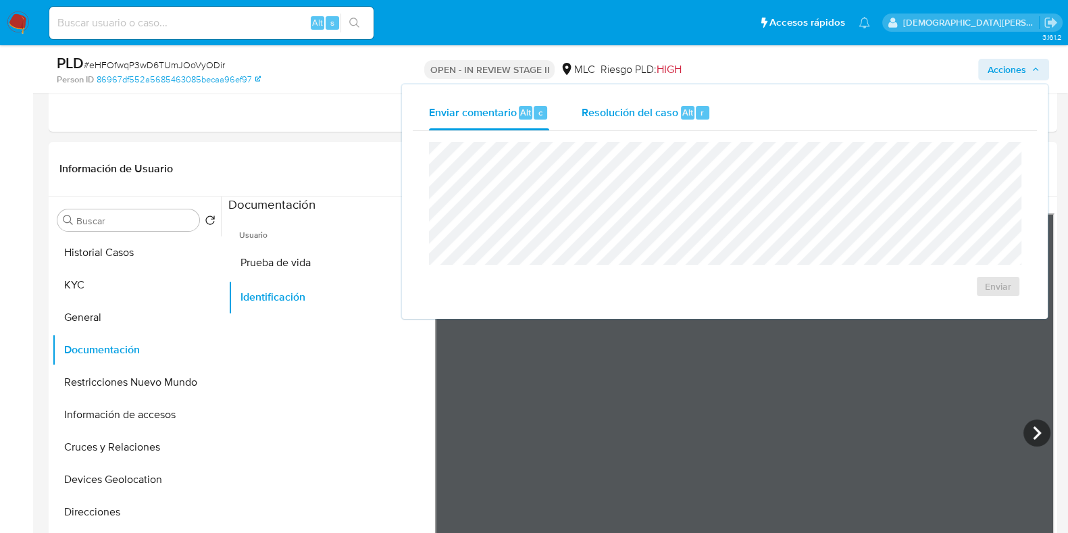
click at [665, 116] on span "Resolución del caso" at bounding box center [630, 112] width 97 height 16
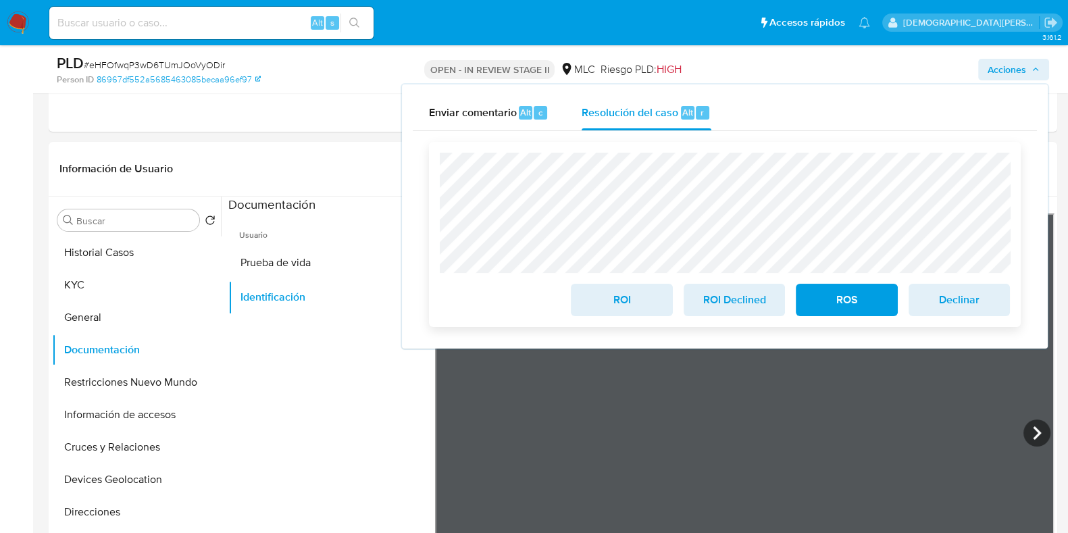
click at [814, 303] on span "ROS" at bounding box center [846, 300] width 66 height 30
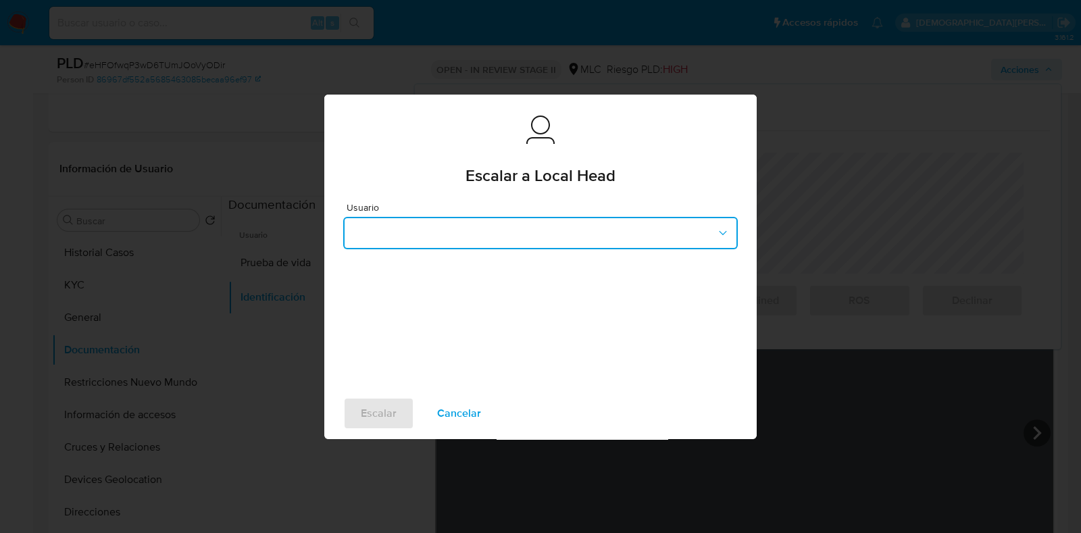
click at [482, 245] on button "button" at bounding box center [540, 233] width 394 height 32
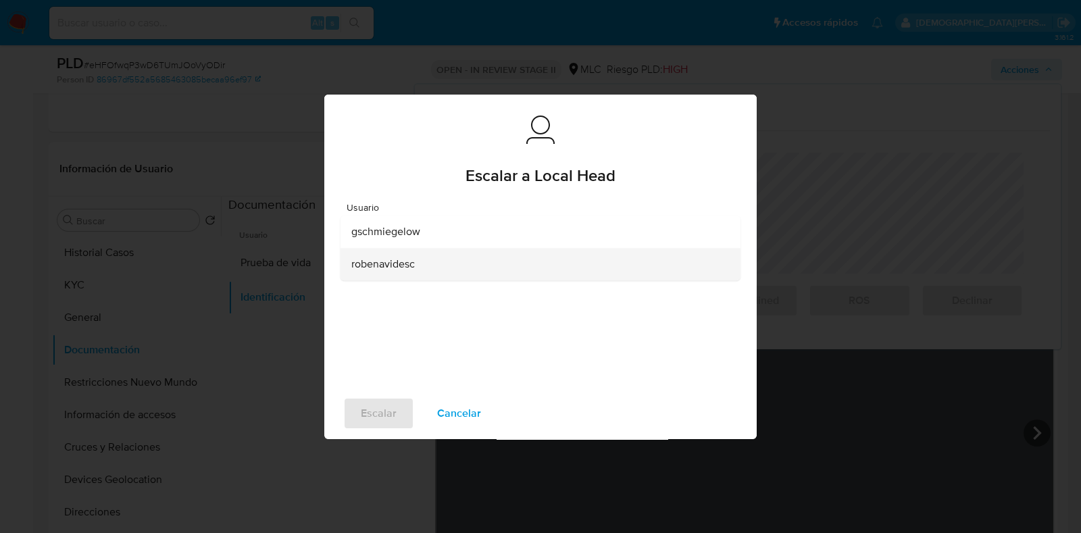
click at [406, 260] on span "robenavidesc" at bounding box center [382, 264] width 63 height 14
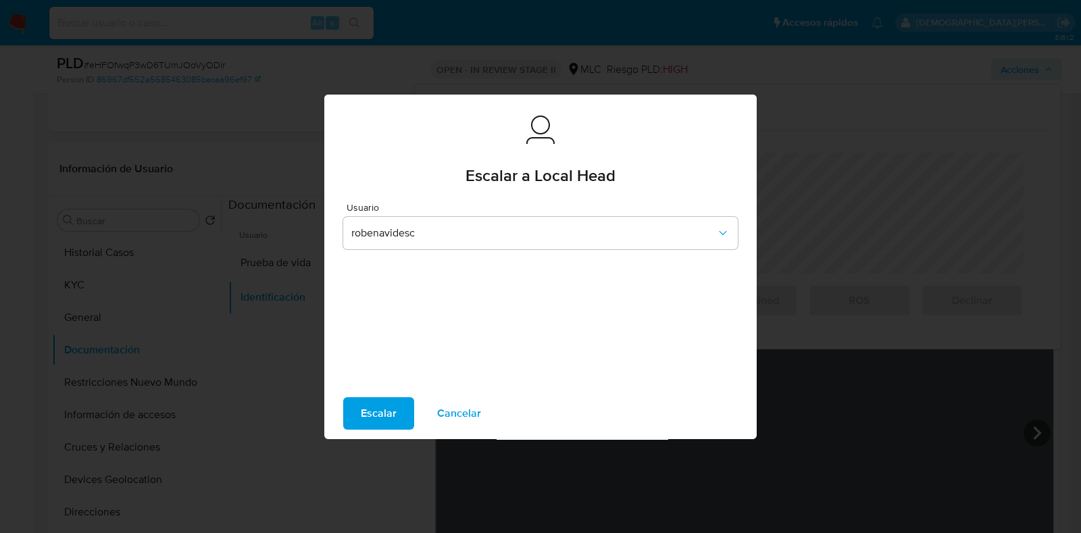
click at [382, 411] on span "Escalar" at bounding box center [379, 413] width 36 height 30
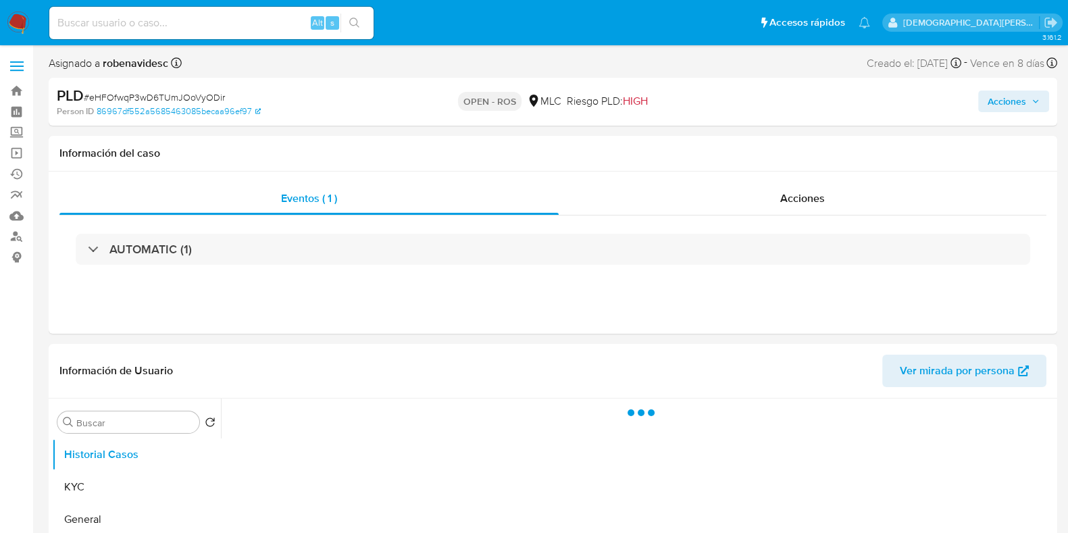
select select "10"
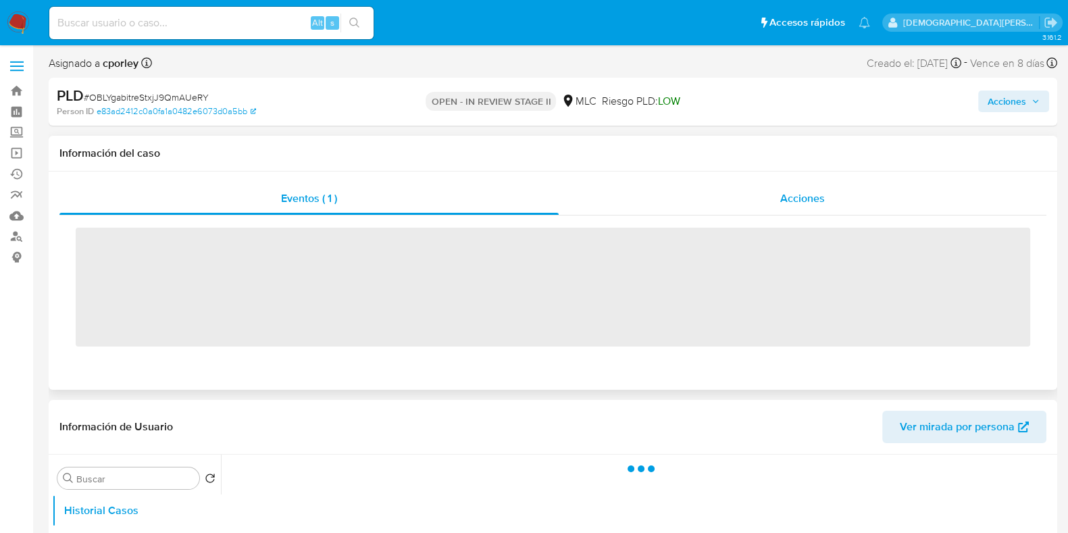
click at [813, 207] on div "Acciones" at bounding box center [803, 198] width 488 height 32
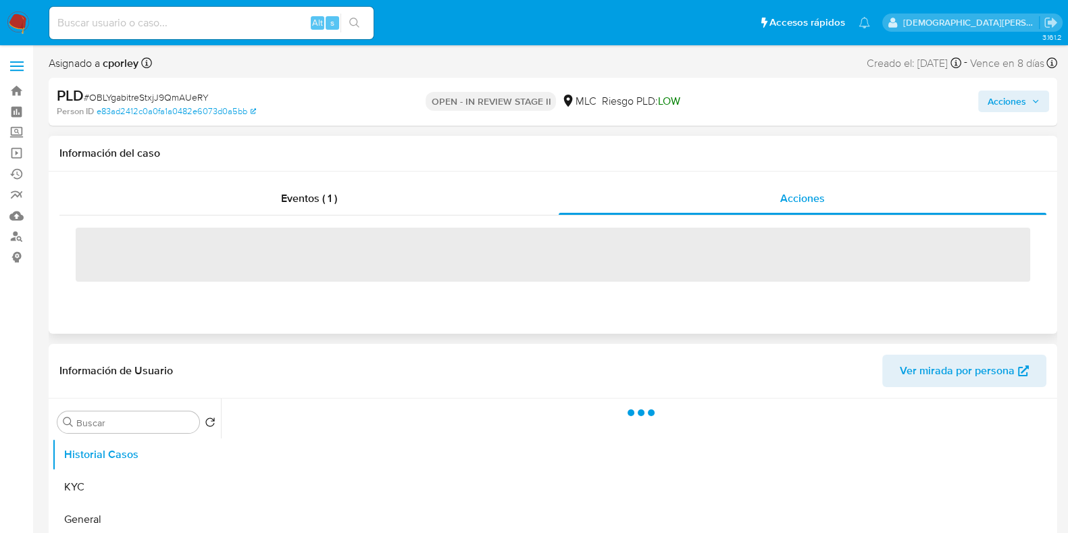
select select "10"
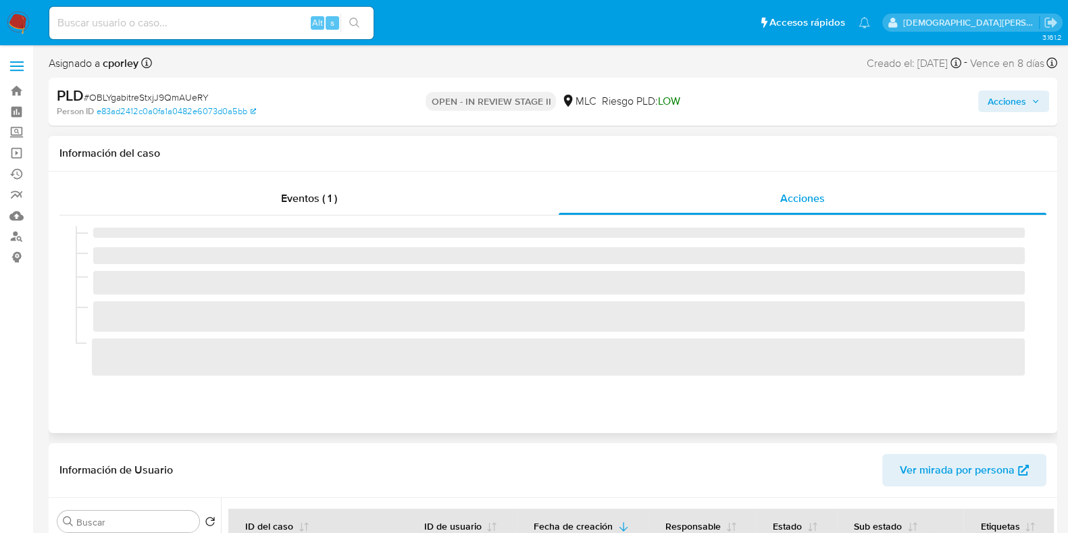
click at [429, 252] on span "‌" at bounding box center [558, 255] width 931 height 17
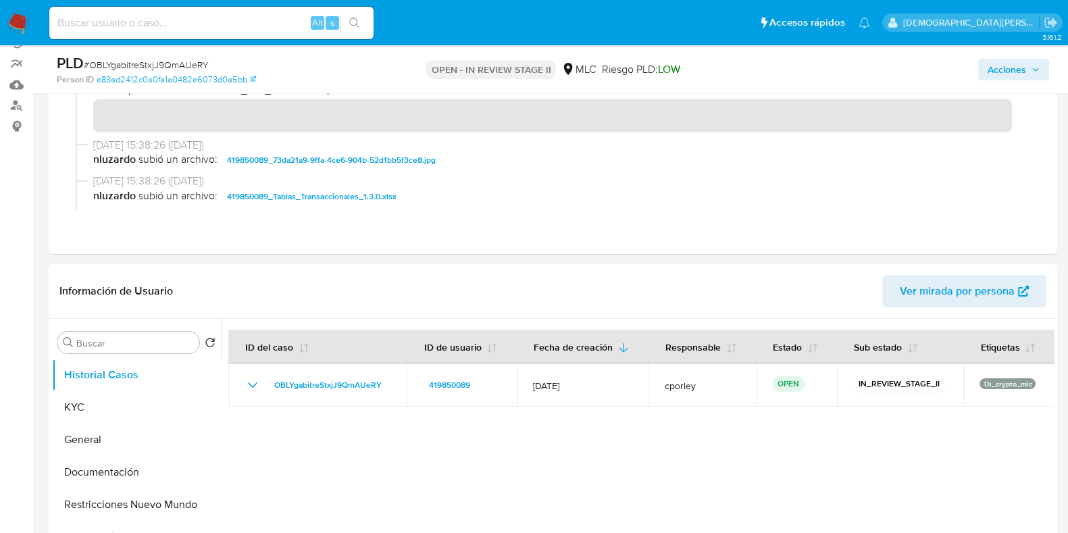
scroll to position [168, 0]
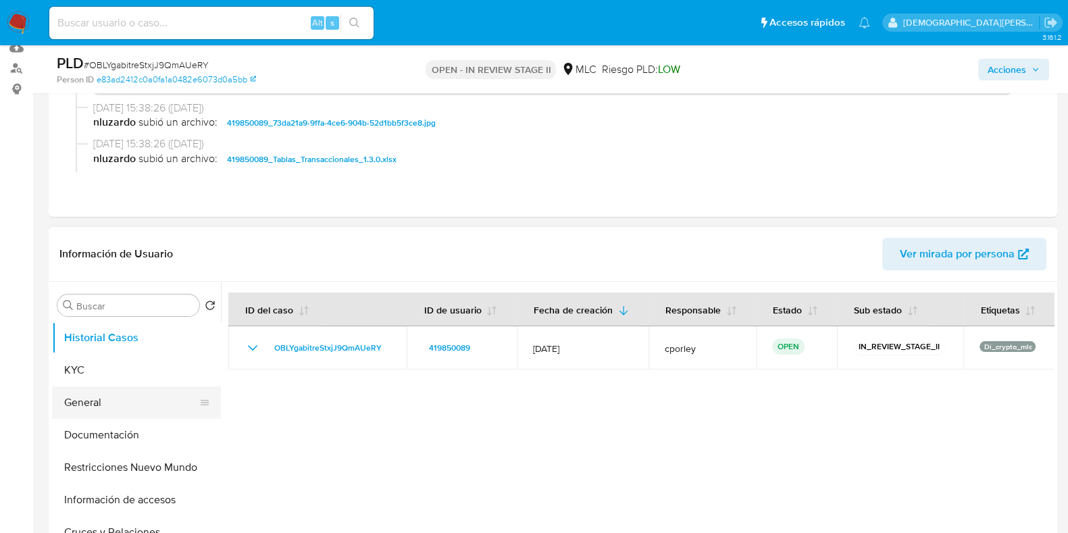
click at [117, 401] on button "General" at bounding box center [131, 402] width 158 height 32
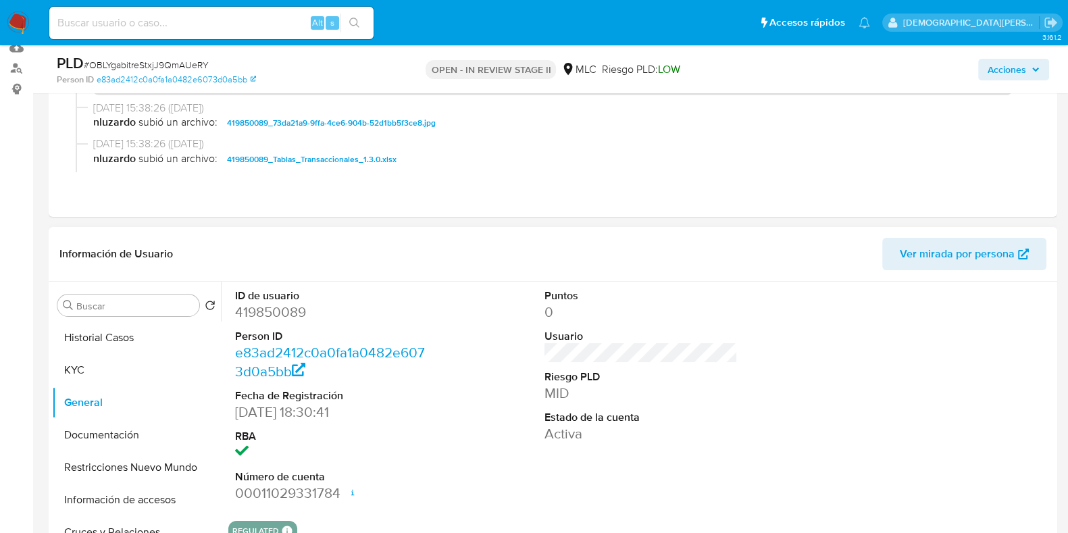
click at [257, 307] on dd "419850089" at bounding box center [331, 312] width 193 height 19
copy dd "419850089"
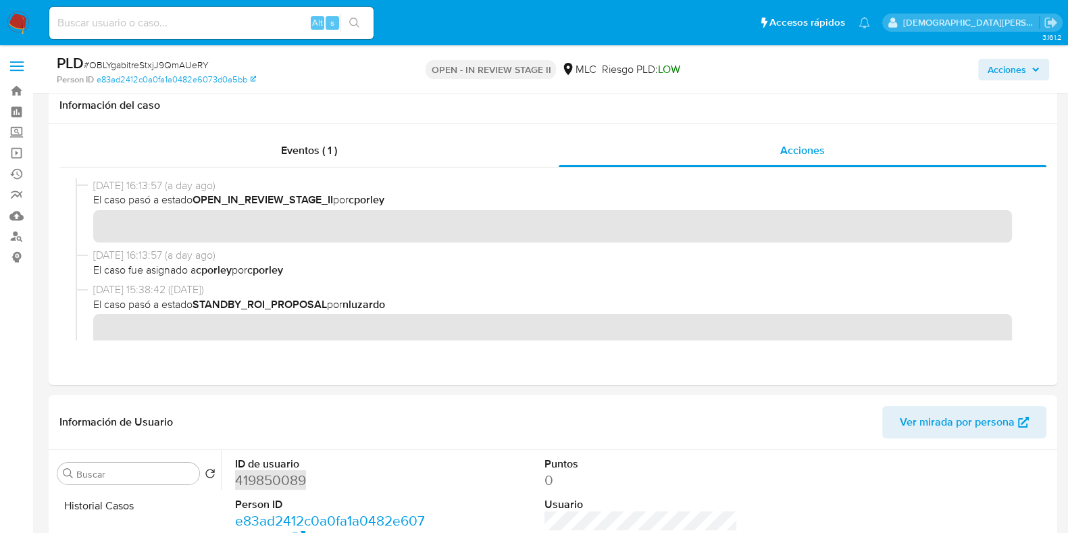
scroll to position [337, 0]
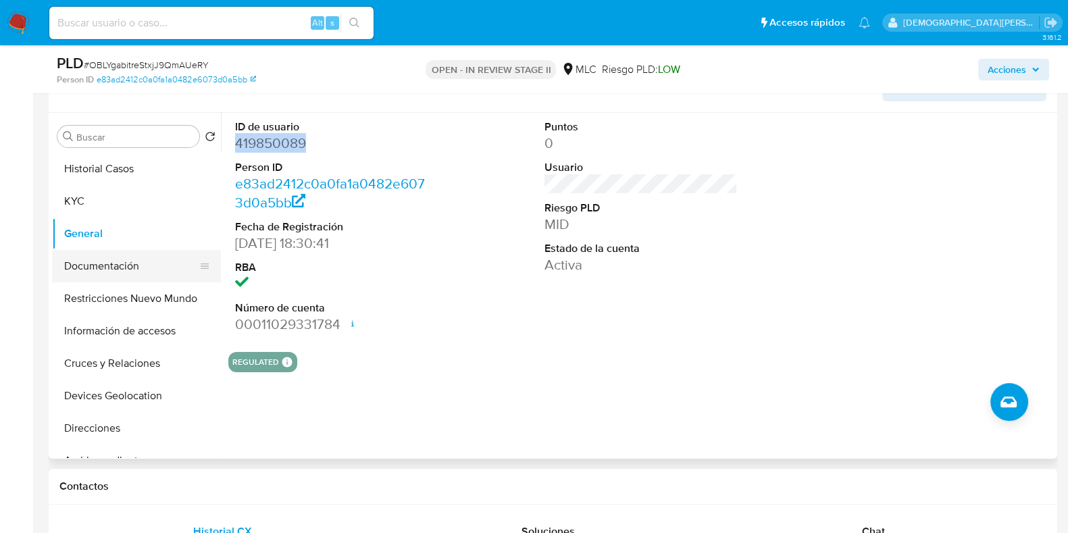
click at [76, 253] on button "Documentación" at bounding box center [131, 266] width 158 height 32
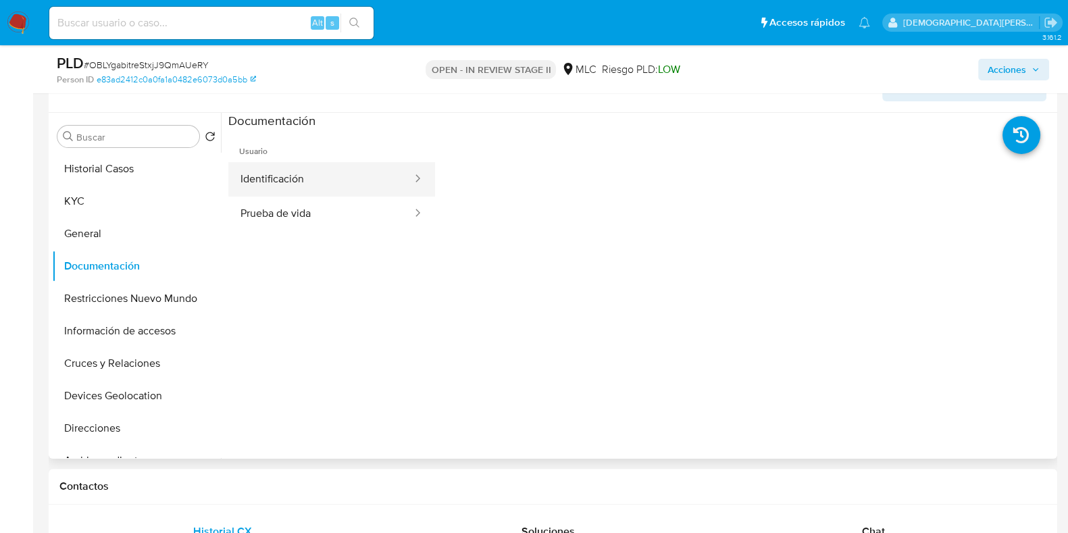
click at [301, 186] on button "Identificación" at bounding box center [320, 179] width 185 height 34
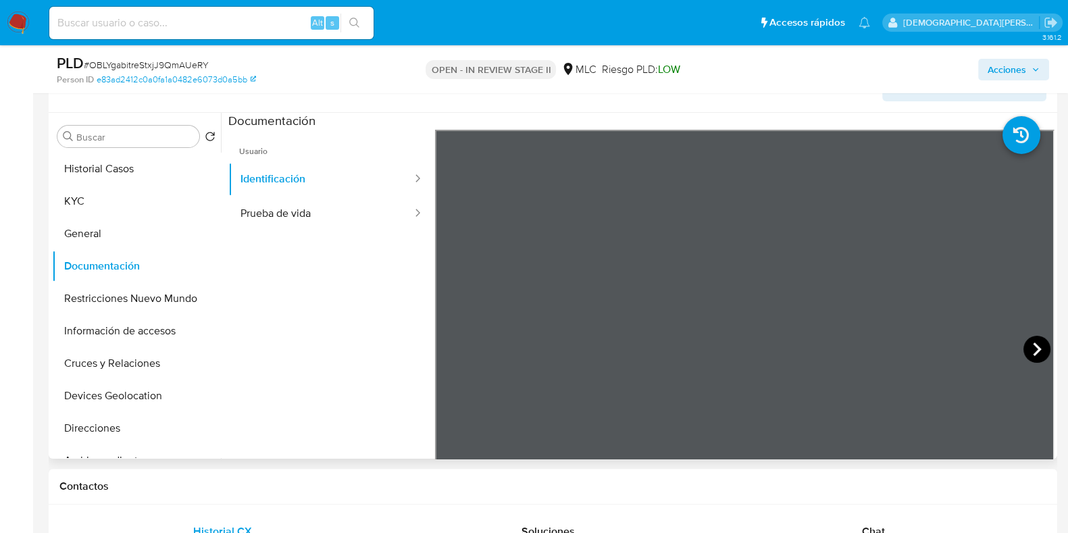
click at [1037, 346] on icon at bounding box center [1036, 349] width 27 height 27
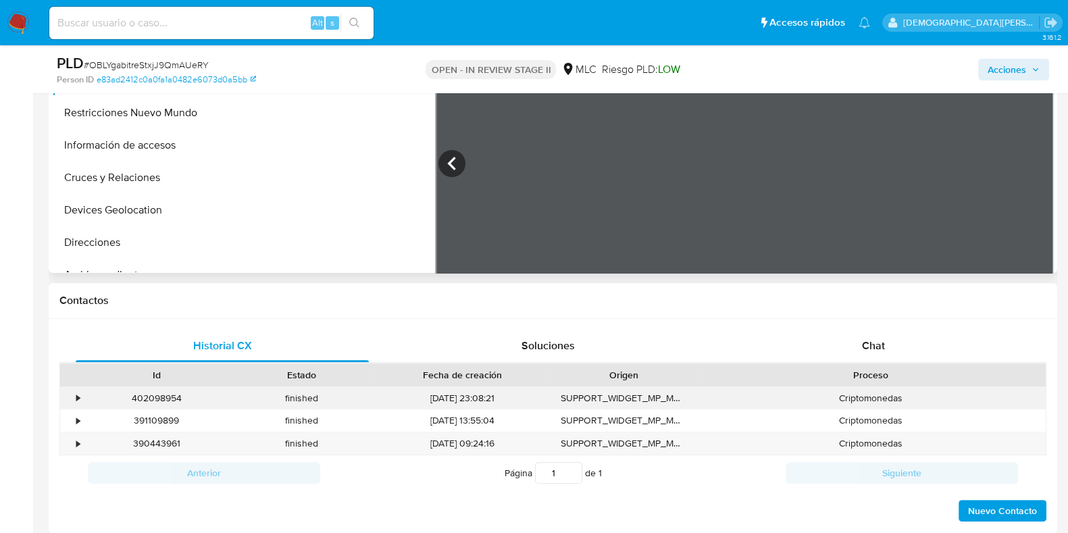
scroll to position [675, 0]
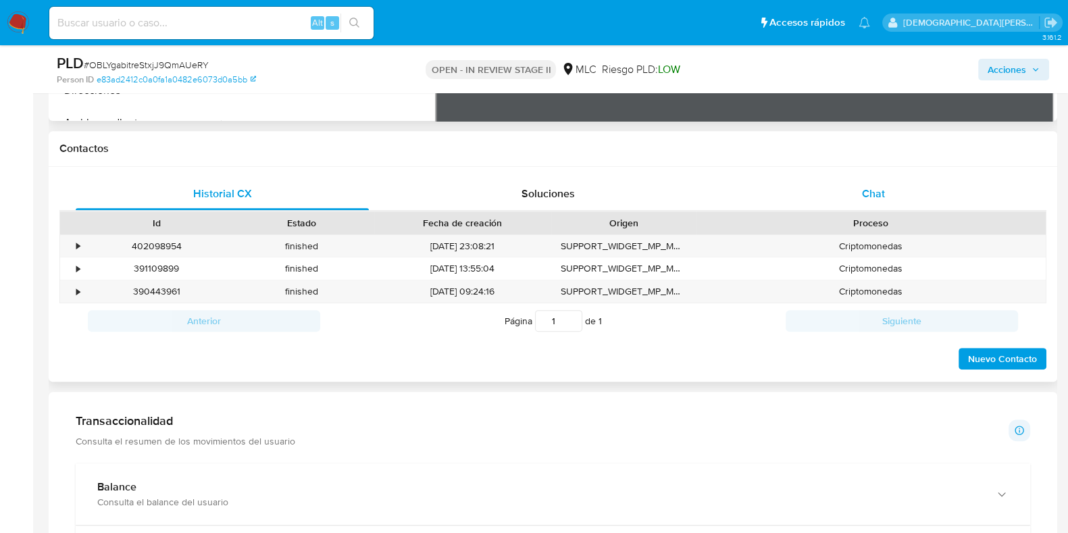
click at [875, 195] on span "Chat" at bounding box center [873, 194] width 23 height 16
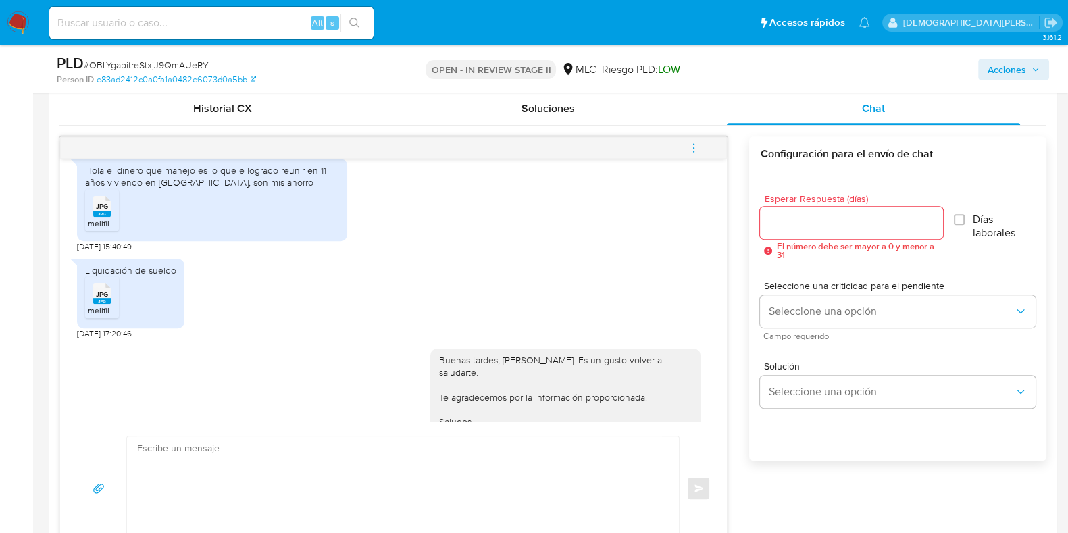
scroll to position [493, 0]
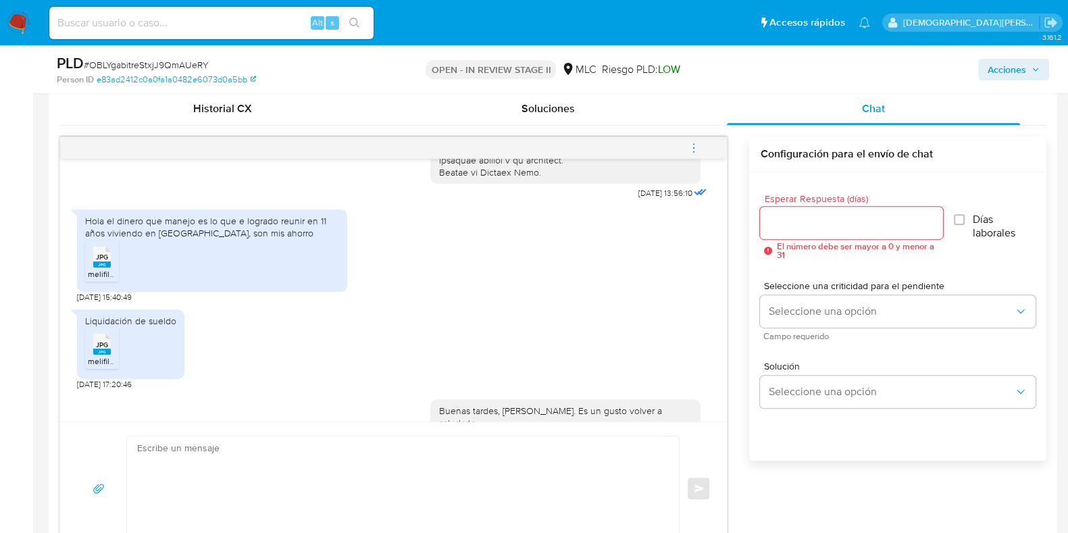
click at [107, 336] on rect at bounding box center [115, 331] width 21 height 18
click at [101, 263] on rect at bounding box center [102, 264] width 18 height 6
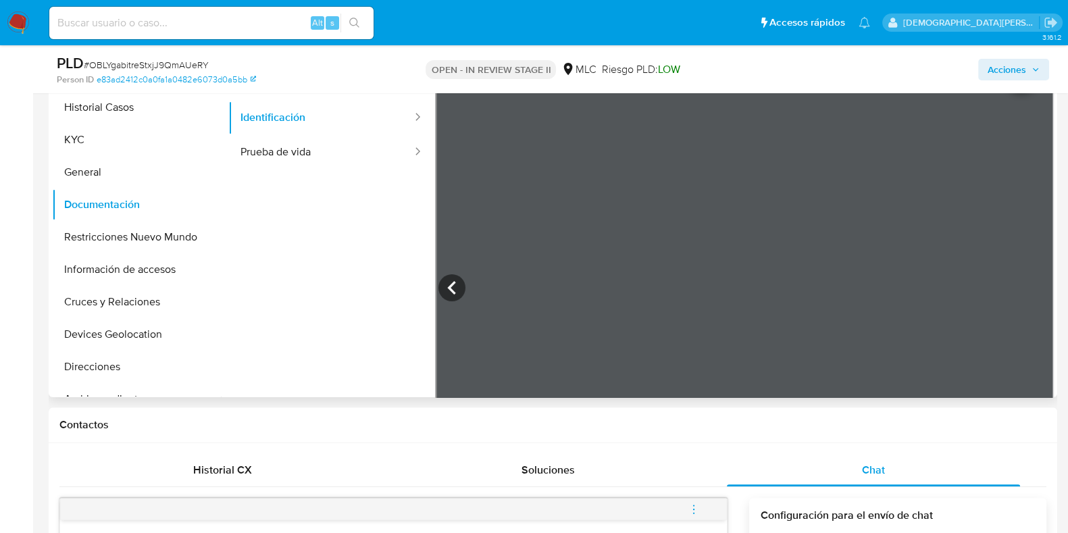
scroll to position [253, 0]
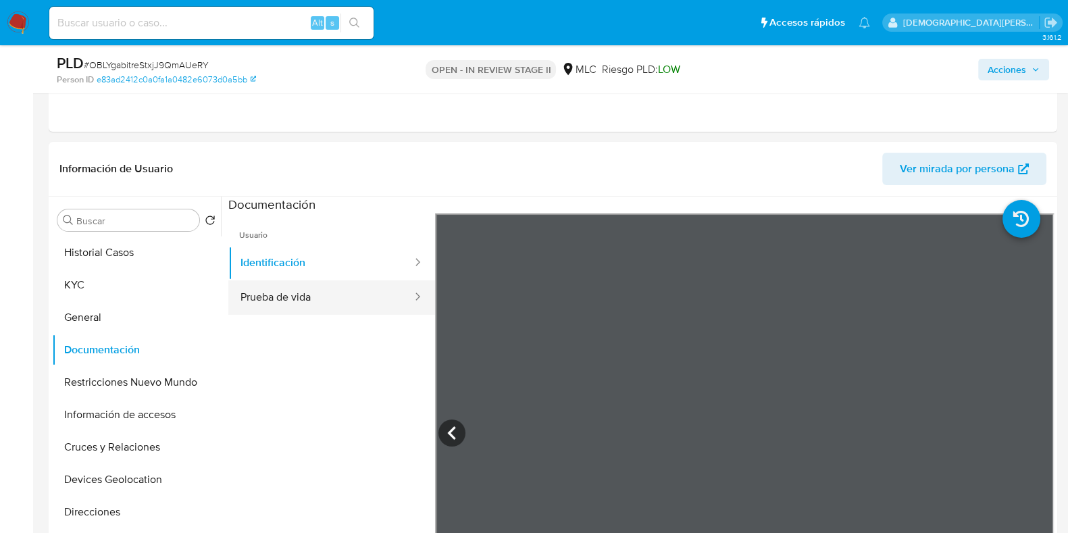
click at [313, 300] on button "Prueba de vida" at bounding box center [320, 297] width 185 height 34
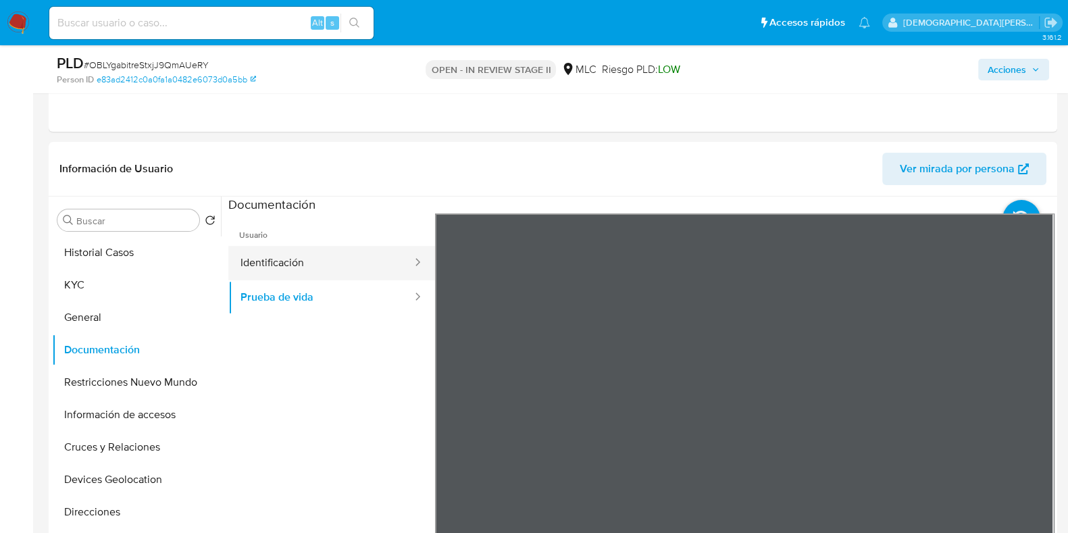
click at [284, 258] on button "Identificación" at bounding box center [320, 263] width 185 height 34
click at [285, 278] on button "Identificación" at bounding box center [320, 263] width 185 height 34
click at [284, 278] on button "Identificación" at bounding box center [320, 263] width 185 height 34
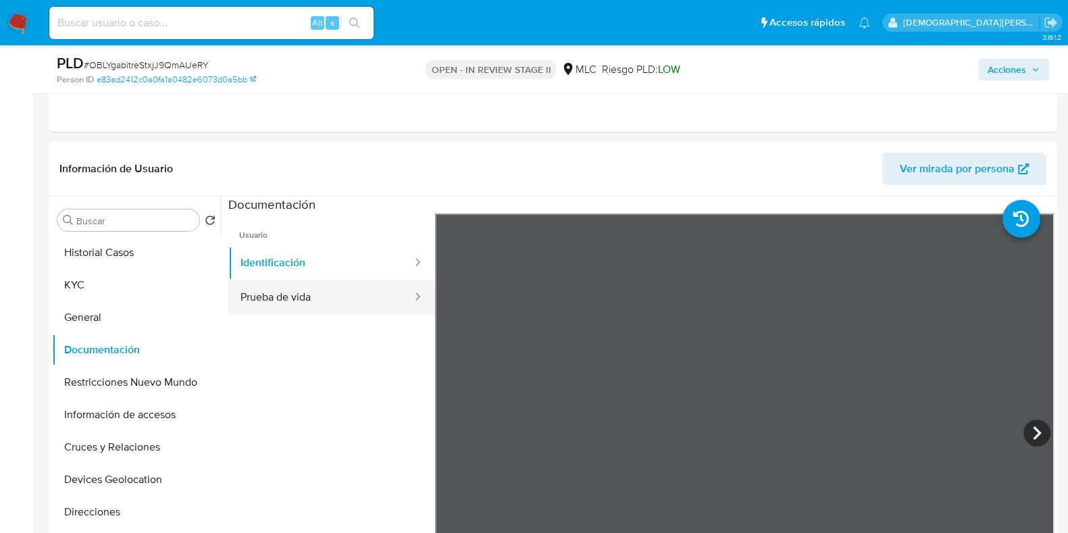
click at [294, 302] on button "Prueba de vida" at bounding box center [320, 297] width 185 height 34
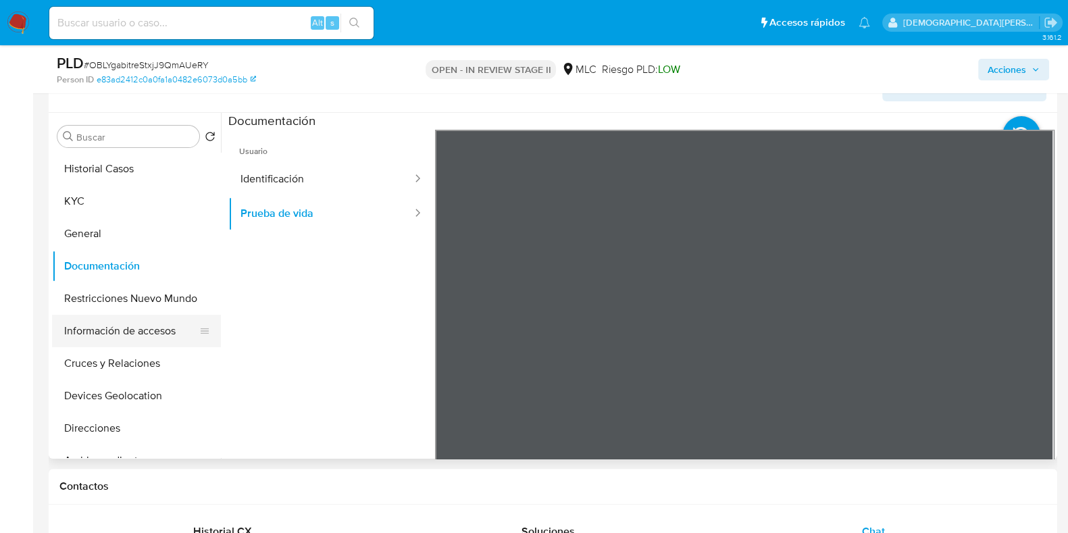
click at [152, 327] on button "Información de accesos" at bounding box center [131, 331] width 158 height 32
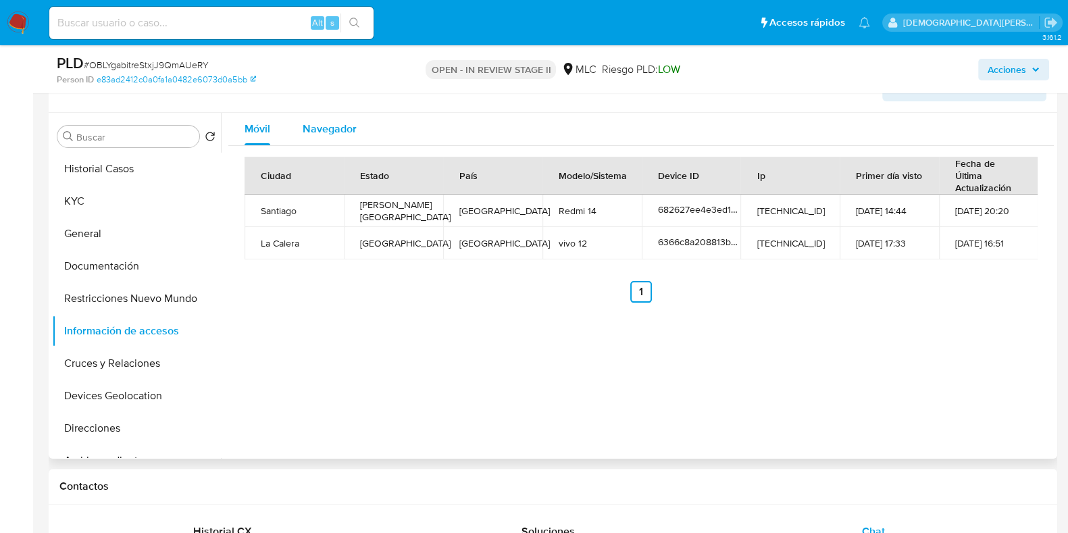
click at [337, 133] on span "Navegador" at bounding box center [330, 129] width 54 height 16
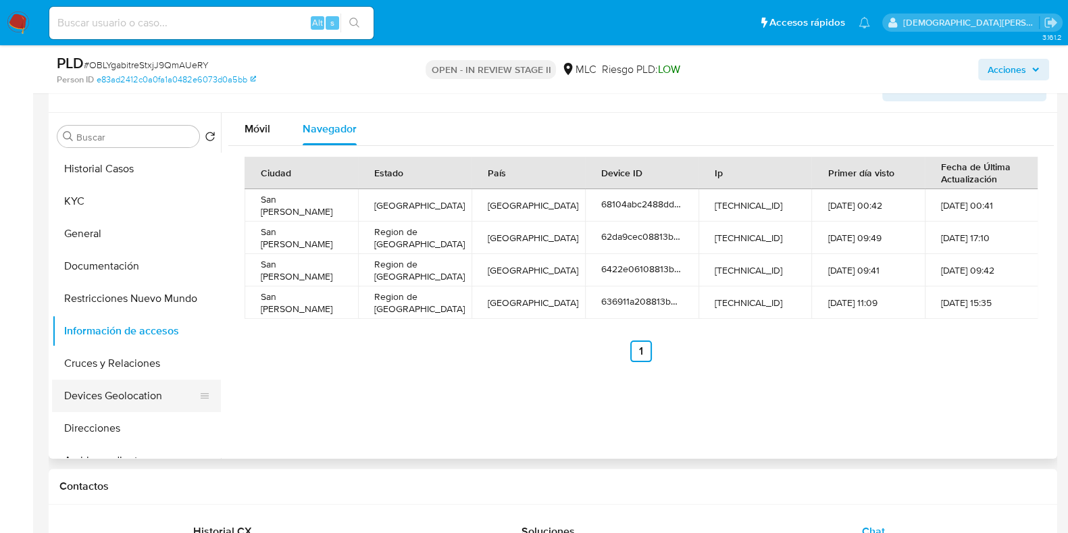
click at [121, 396] on button "Devices Geolocation" at bounding box center [131, 396] width 158 height 32
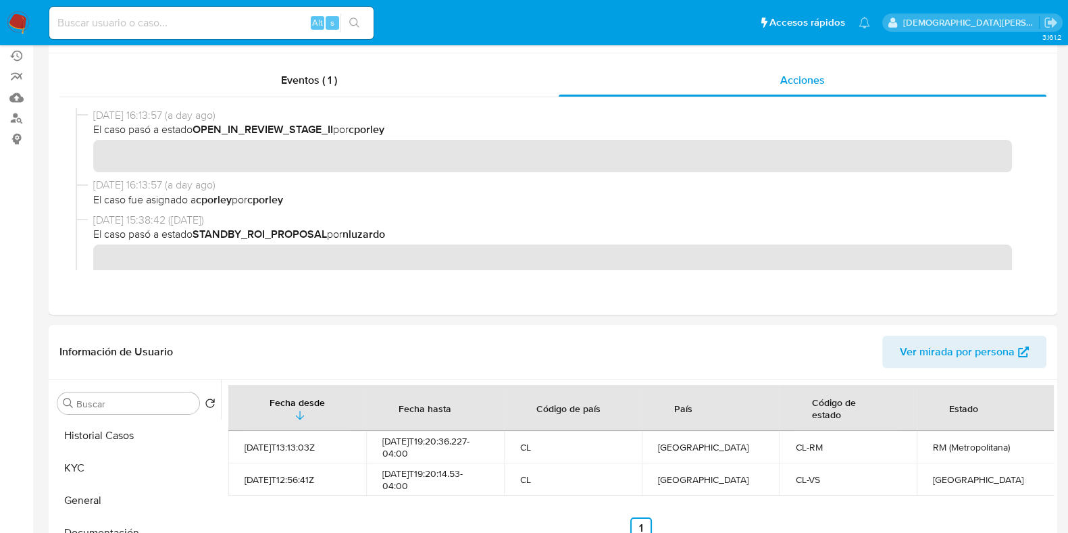
scroll to position [253, 0]
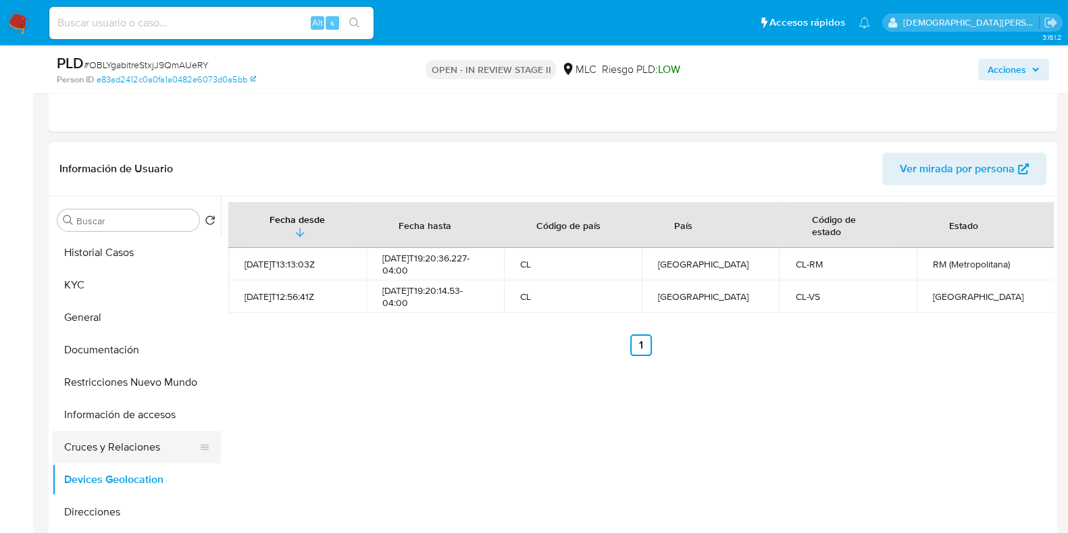
click at [117, 454] on button "Cruces y Relaciones" at bounding box center [131, 447] width 158 height 32
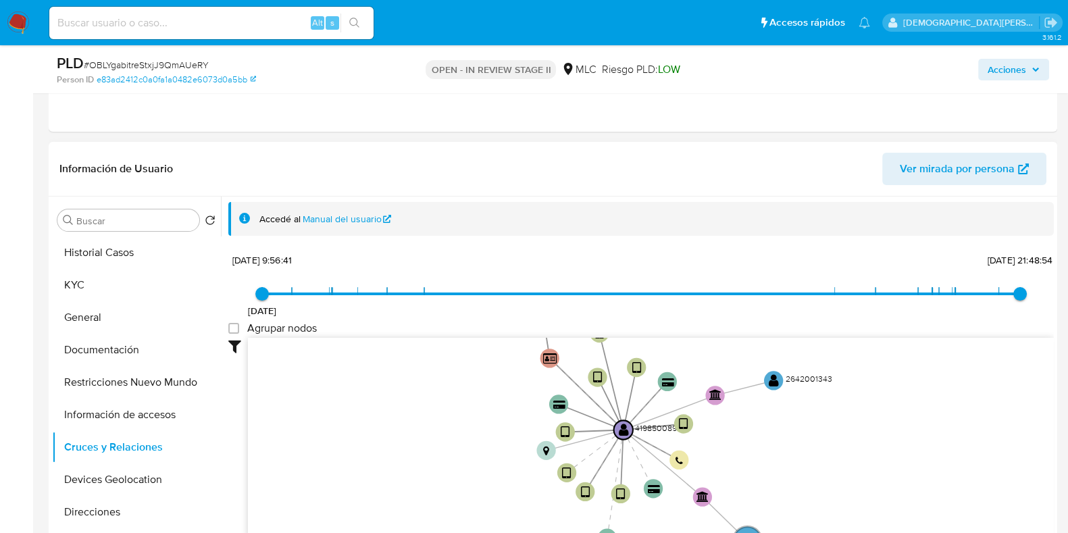
drag, startPoint x: 429, startPoint y: 407, endPoint x: 428, endPoint y: 455, distance: 48.0
click at [428, 455] on icon "device-6366c8a208813b00183268eb  user-419850089  419850089 user-2646267629  …" at bounding box center [651, 436] width 806 height 196
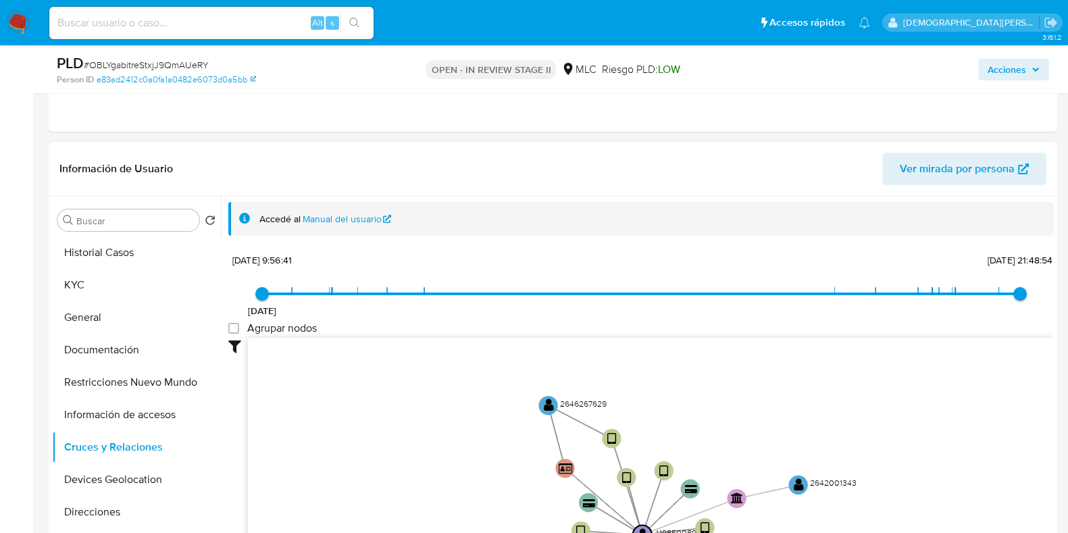
drag, startPoint x: 379, startPoint y: 413, endPoint x: 403, endPoint y: 515, distance: 104.7
click at [403, 515] on icon "device-6366c8a208813b00183268eb  user-419850089  419850089 user-2646267629  …" at bounding box center [651, 436] width 806 height 196
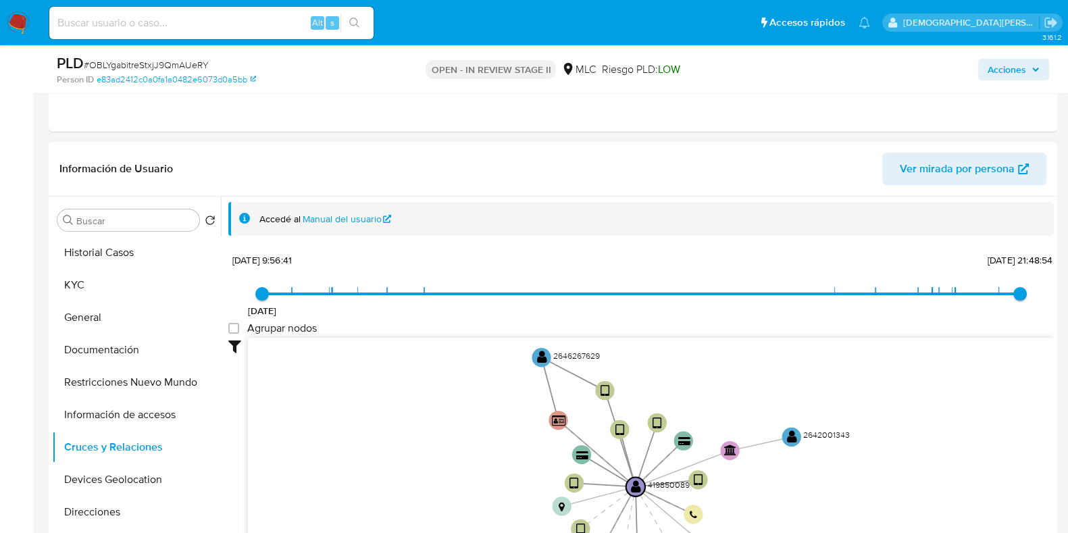
drag, startPoint x: 387, startPoint y: 465, endPoint x: 380, endPoint y: 417, distance: 48.4
click at [380, 417] on icon "device-6366c8a208813b00183268eb  user-419850089  419850089 user-2646267629  …" at bounding box center [651, 436] width 806 height 196
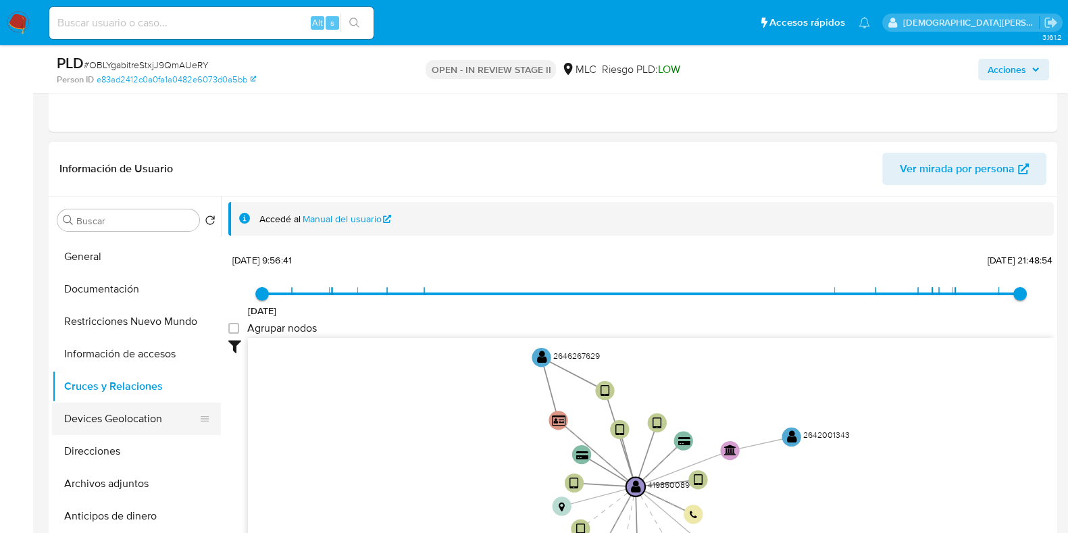
scroll to position [84, 0]
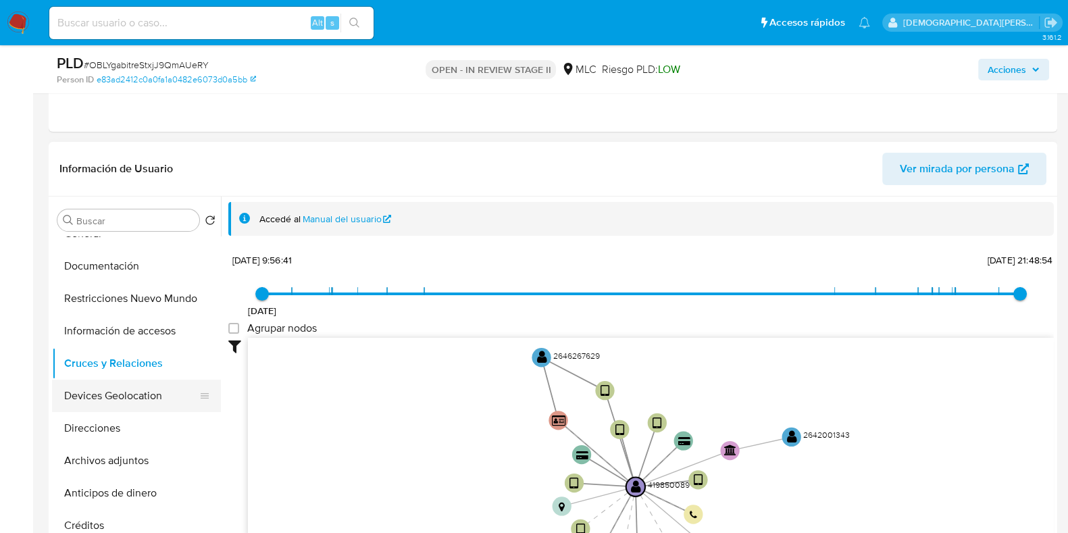
click at [88, 403] on button "Devices Geolocation" at bounding box center [131, 396] width 158 height 32
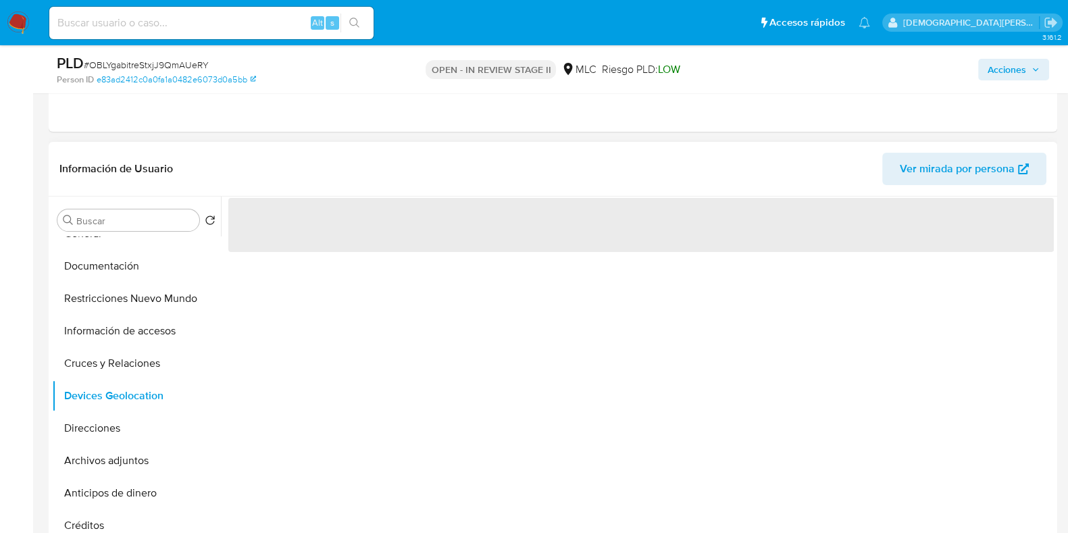
scroll to position [337, 0]
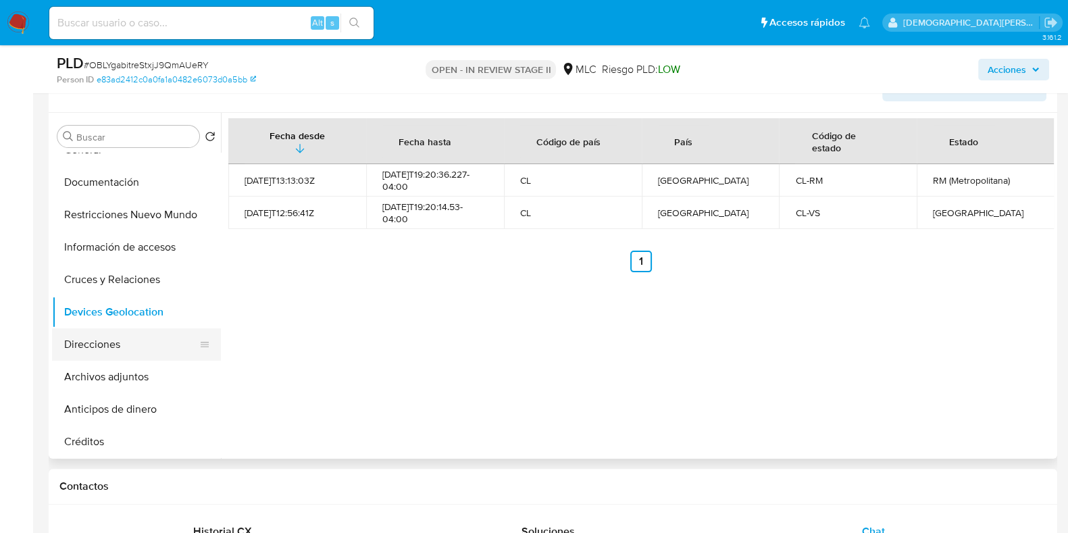
click at [116, 353] on button "Direcciones" at bounding box center [131, 344] width 158 height 32
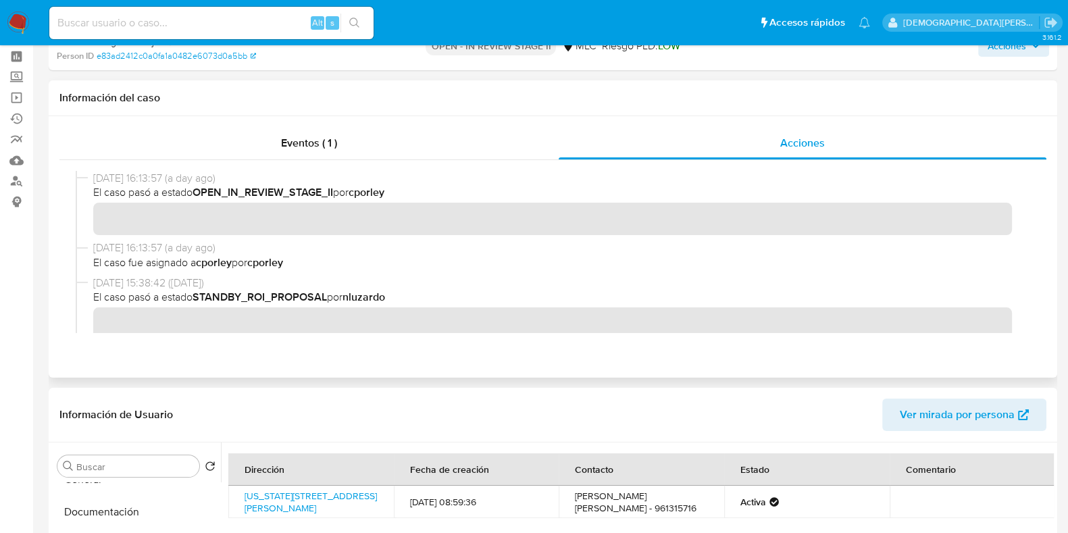
scroll to position [0, 0]
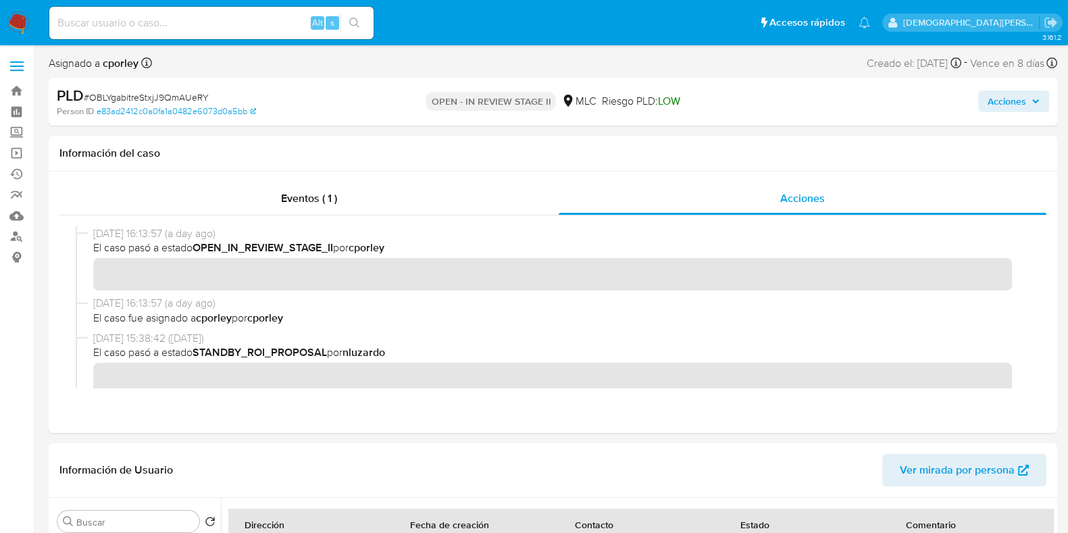
click at [1000, 102] on span "Acciones" at bounding box center [1006, 102] width 38 height 22
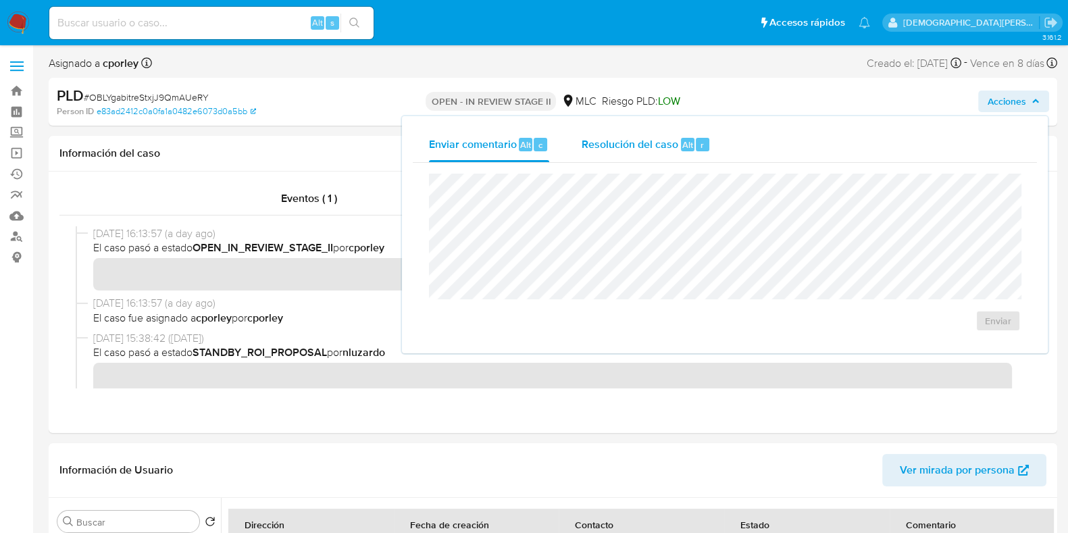
click at [634, 139] on span "Resolución del caso" at bounding box center [630, 144] width 97 height 16
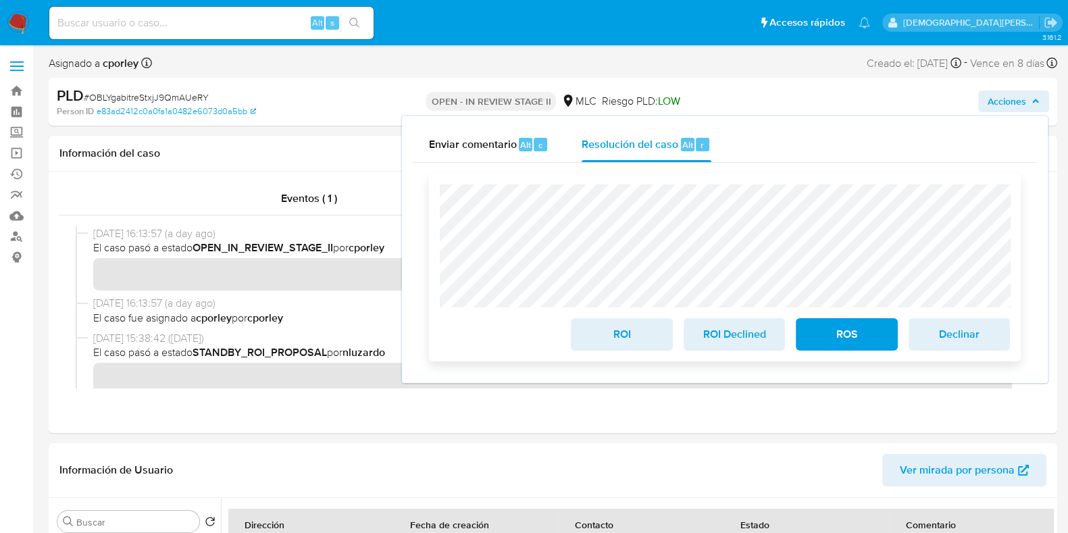
click at [878, 345] on span "ROS" at bounding box center [846, 334] width 66 height 30
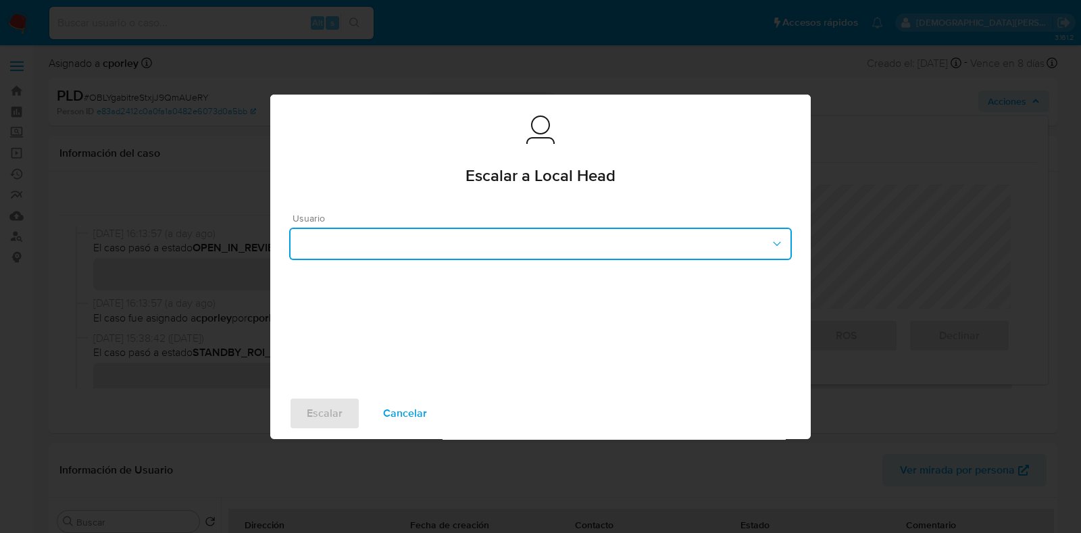
click at [479, 234] on button "button" at bounding box center [540, 244] width 503 height 32
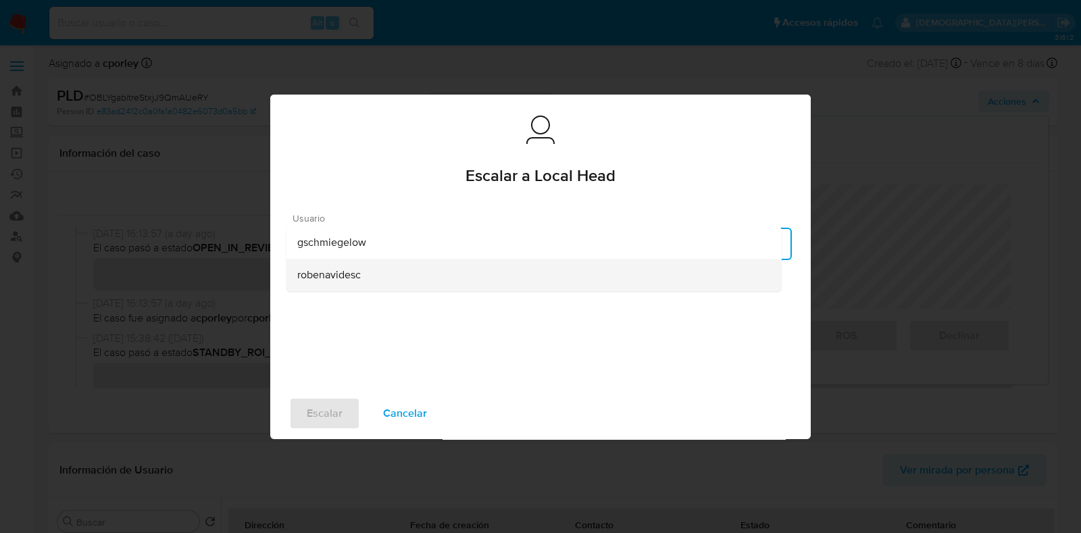
click at [340, 279] on span "robenavidesc" at bounding box center [328, 275] width 63 height 14
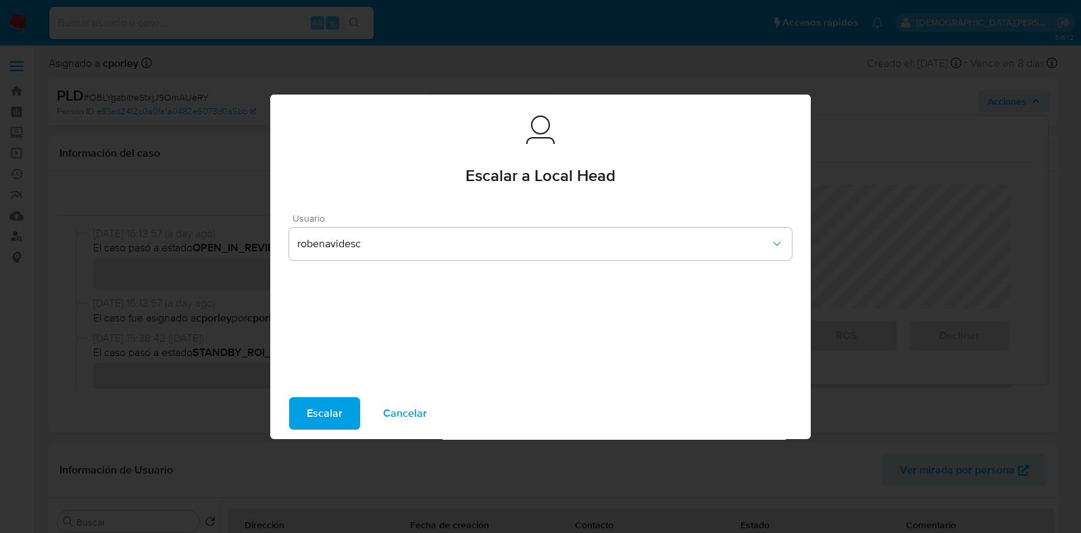
click at [333, 415] on span "Escalar" at bounding box center [325, 413] width 36 height 30
